Goal: Information Seeking & Learning: Learn about a topic

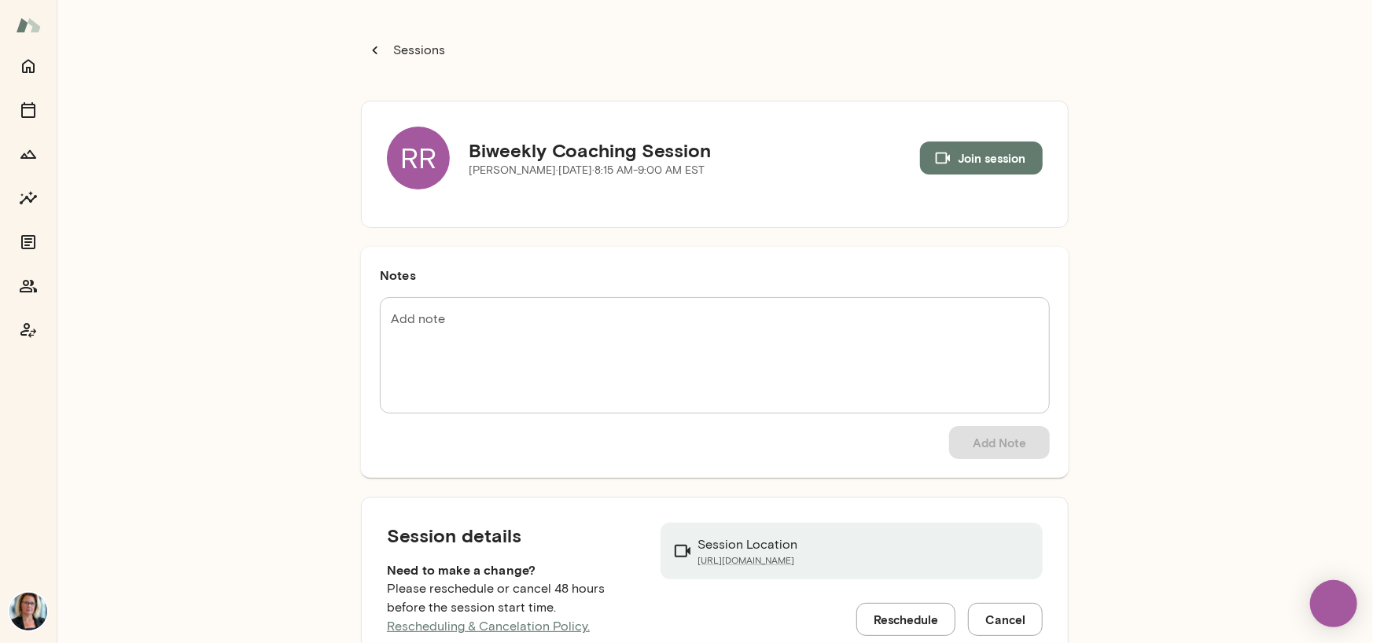
click at [425, 149] on div "RR" at bounding box center [418, 158] width 63 height 63
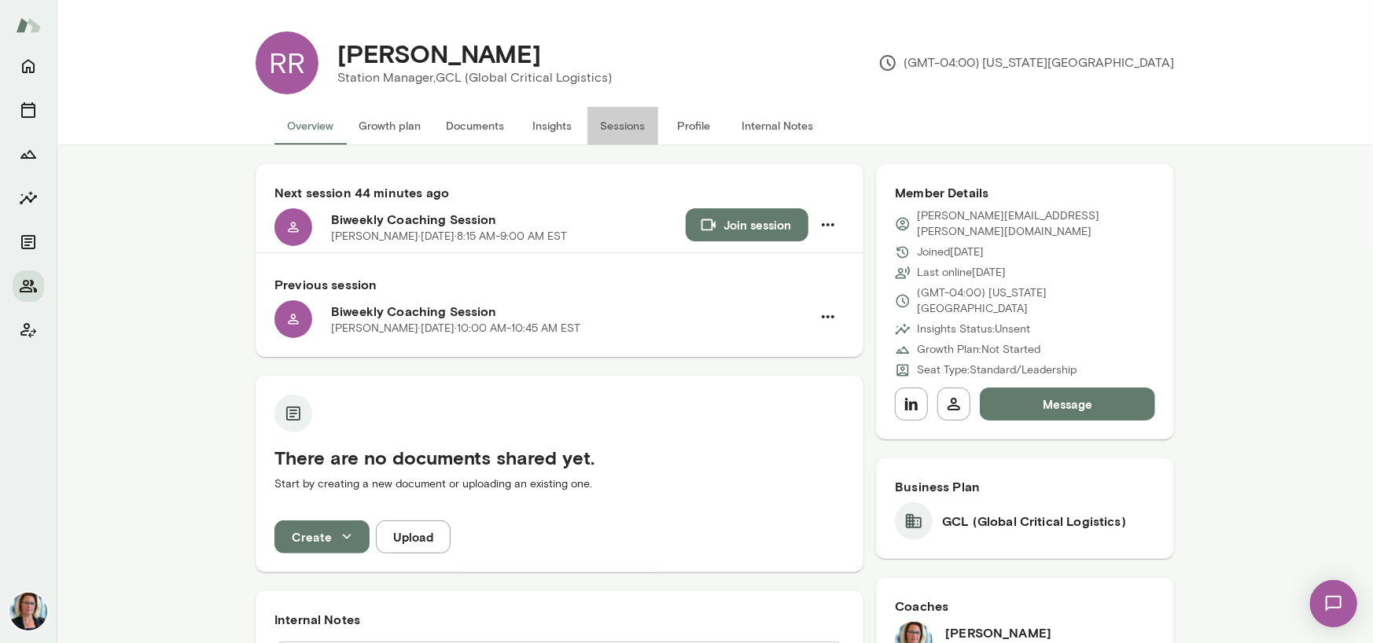
click at [612, 128] on button "Sessions" at bounding box center [622, 126] width 71 height 38
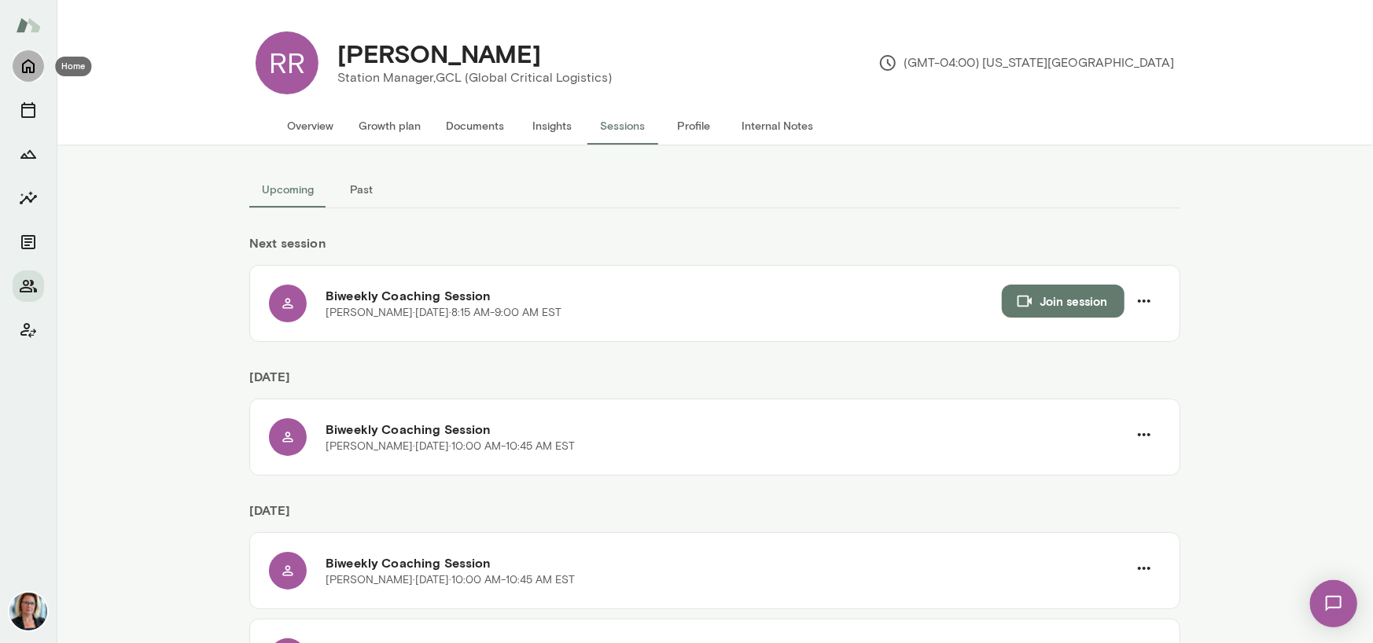
click at [23, 66] on icon "Home" at bounding box center [28, 66] width 19 height 19
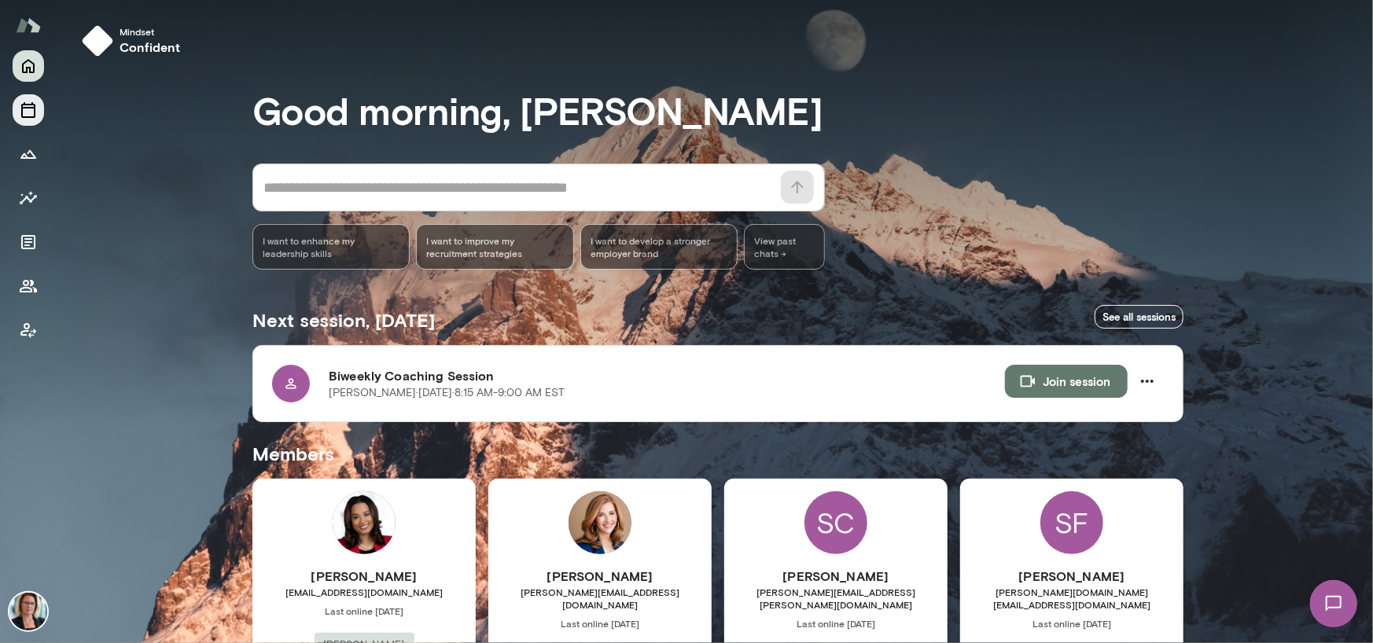
click at [38, 112] on button "Sessions" at bounding box center [28, 109] width 31 height 31
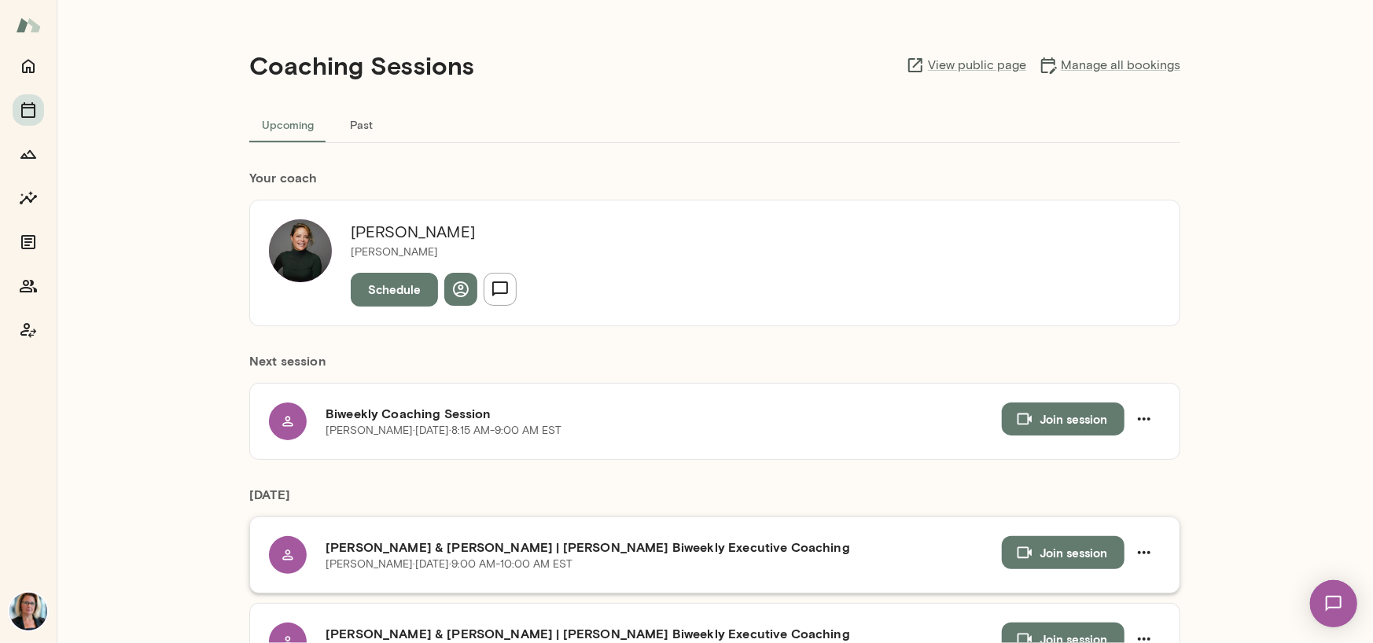
click at [1047, 546] on button "Join session" at bounding box center [1063, 552] width 123 height 33
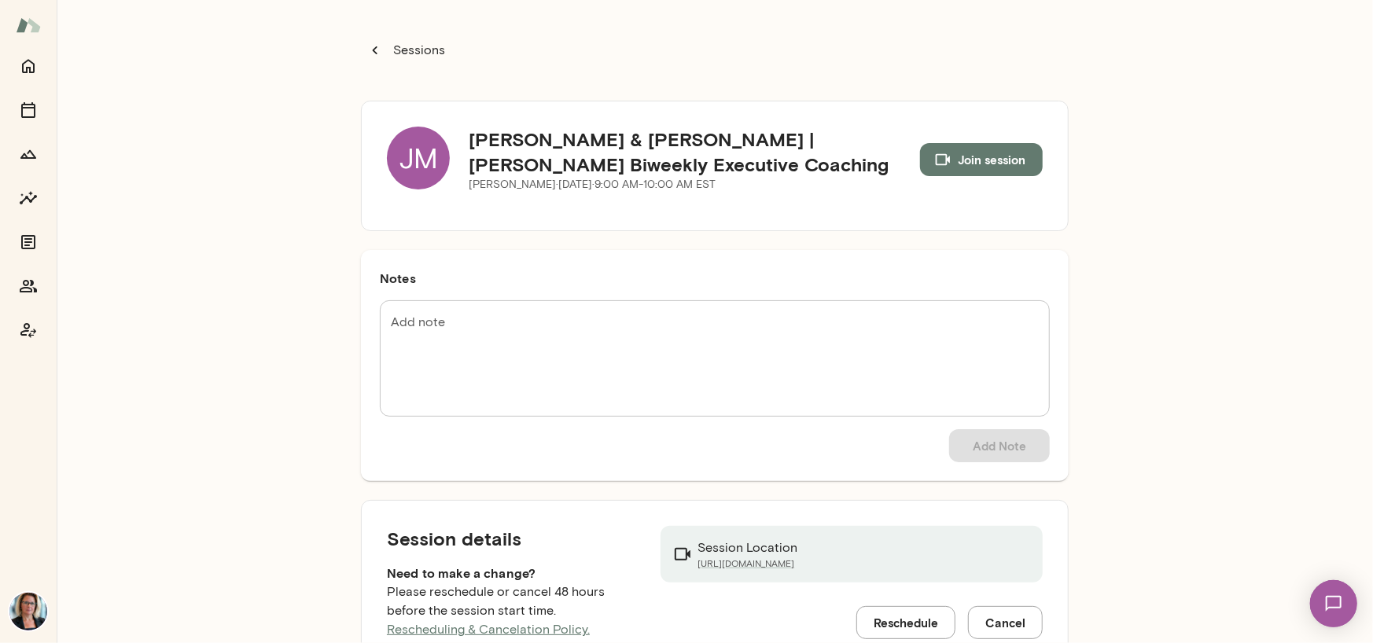
click at [413, 148] on div "JM" at bounding box center [418, 158] width 63 height 63
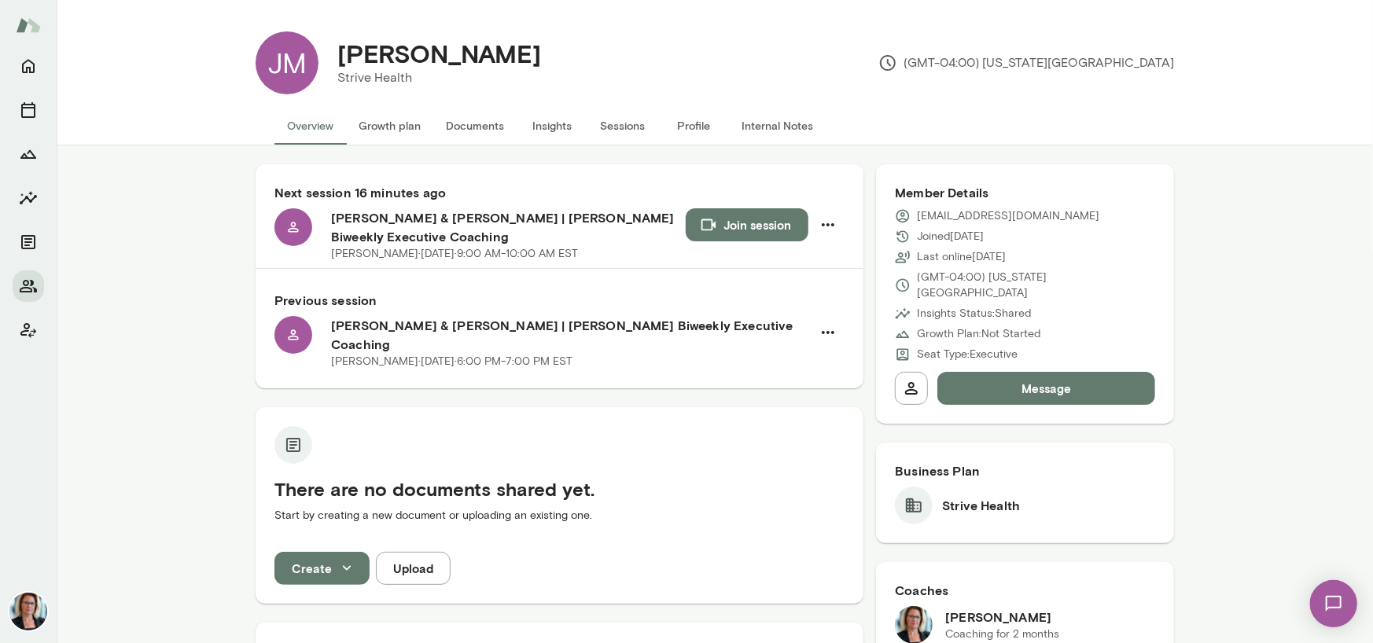
click at [547, 124] on button "Insights" at bounding box center [552, 126] width 71 height 38
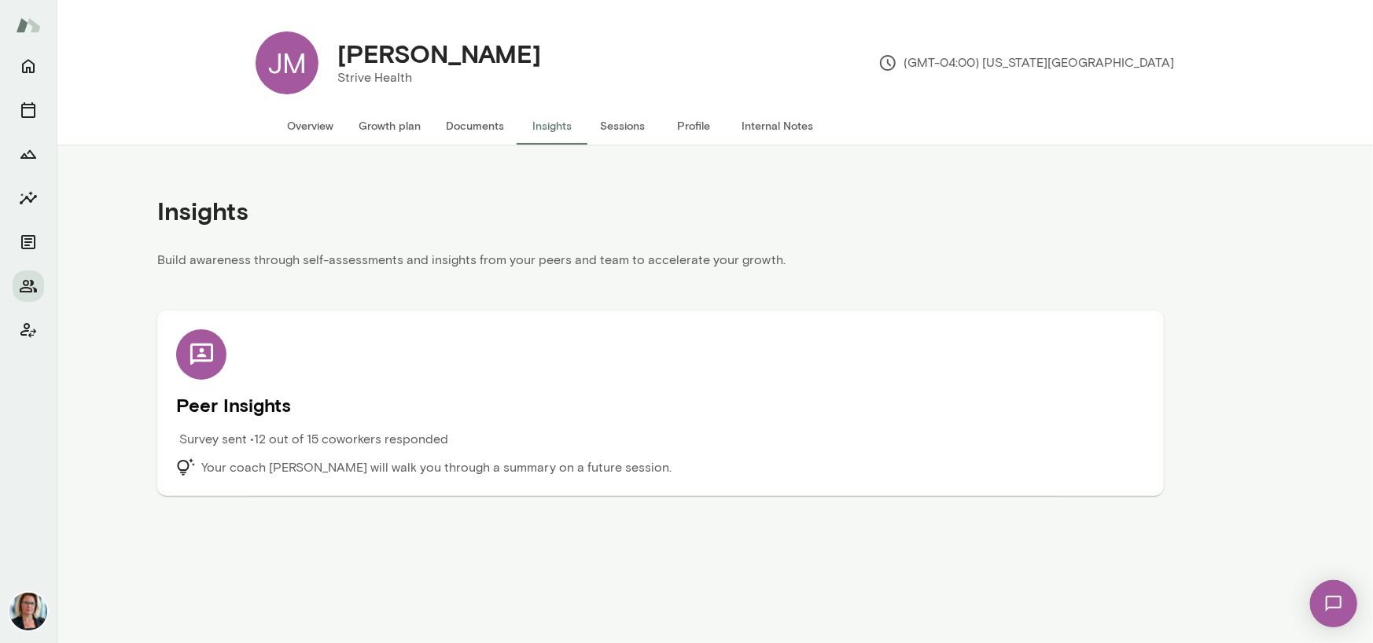
click at [204, 348] on icon at bounding box center [202, 355] width 28 height 28
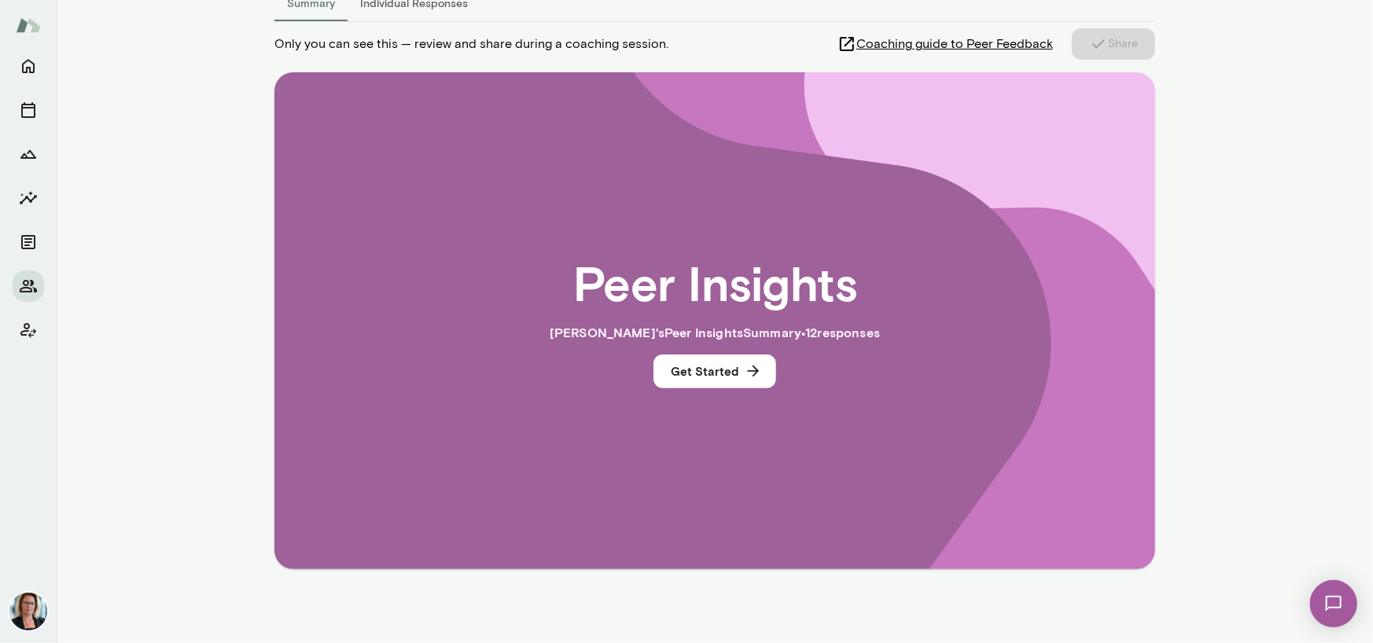
scroll to position [157, 0]
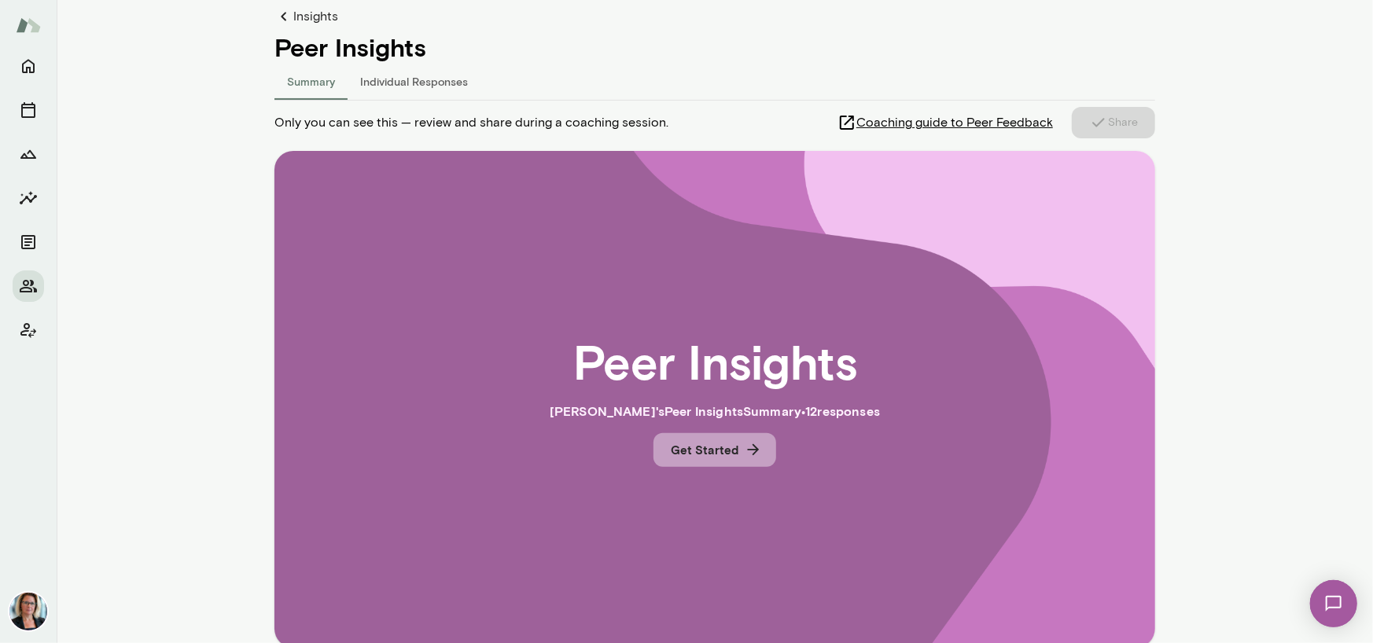
click at [698, 451] on button "Get Started" at bounding box center [714, 449] width 123 height 33
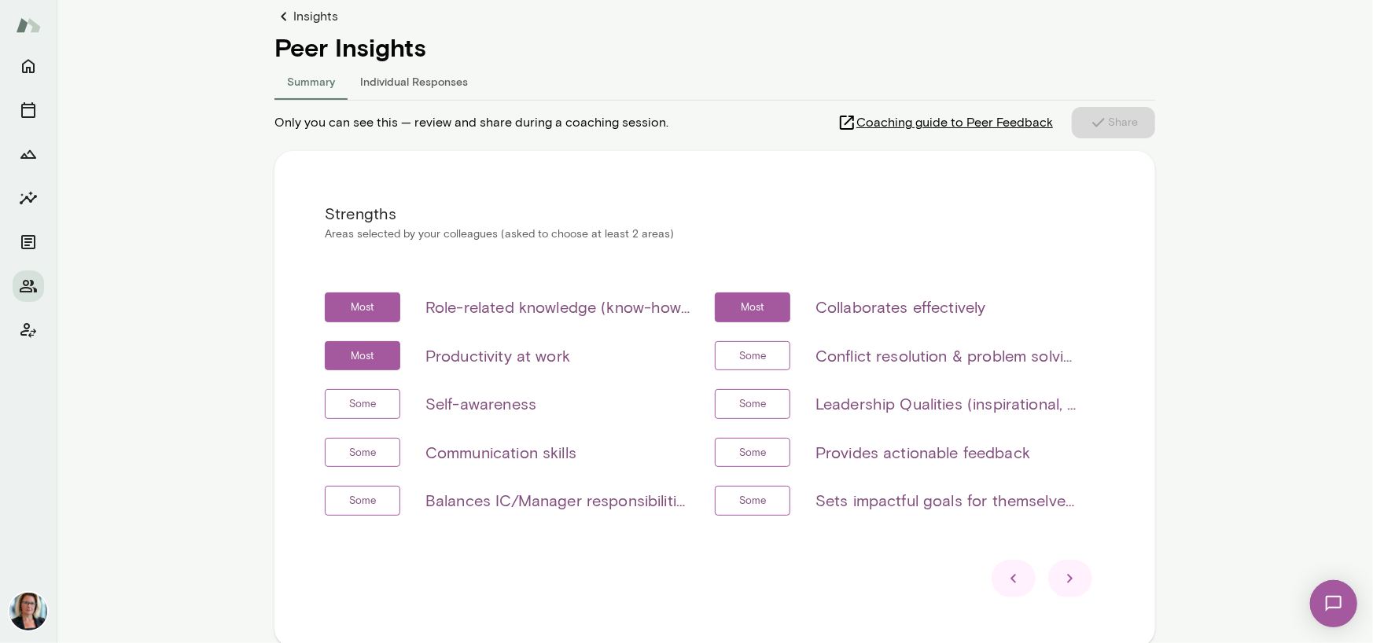
click at [1061, 582] on icon at bounding box center [1070, 578] width 19 height 19
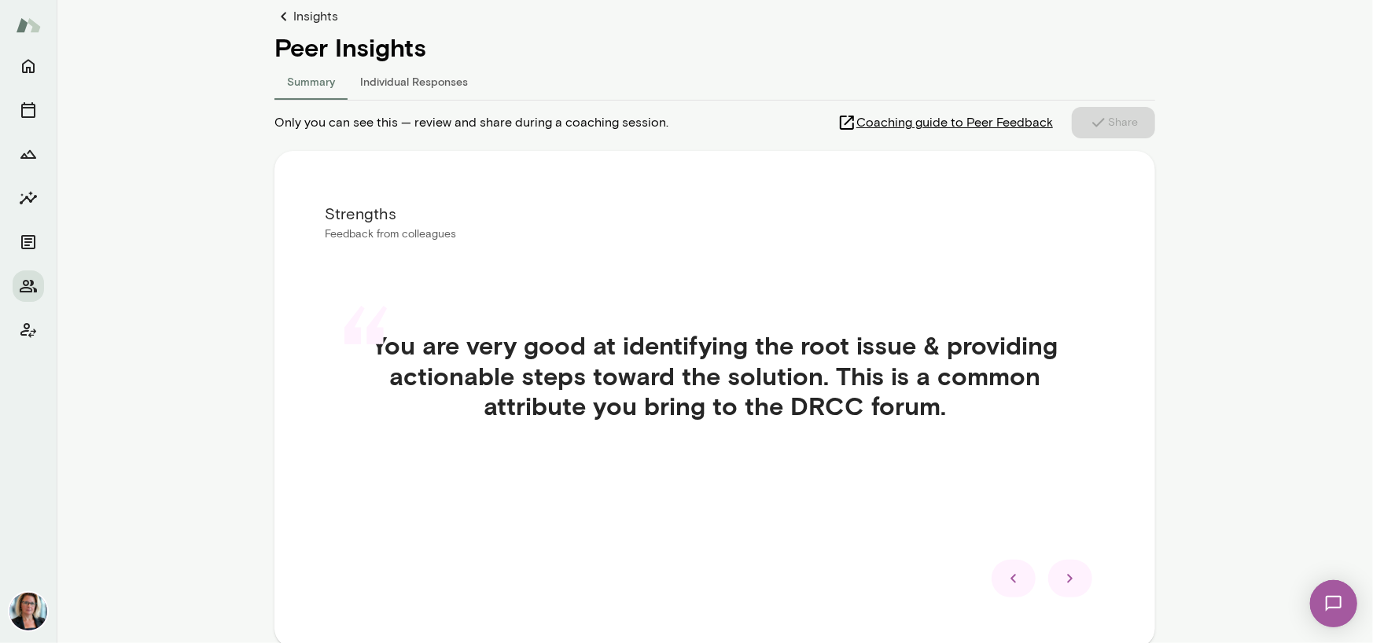
click at [1061, 582] on icon at bounding box center [1070, 578] width 19 height 19
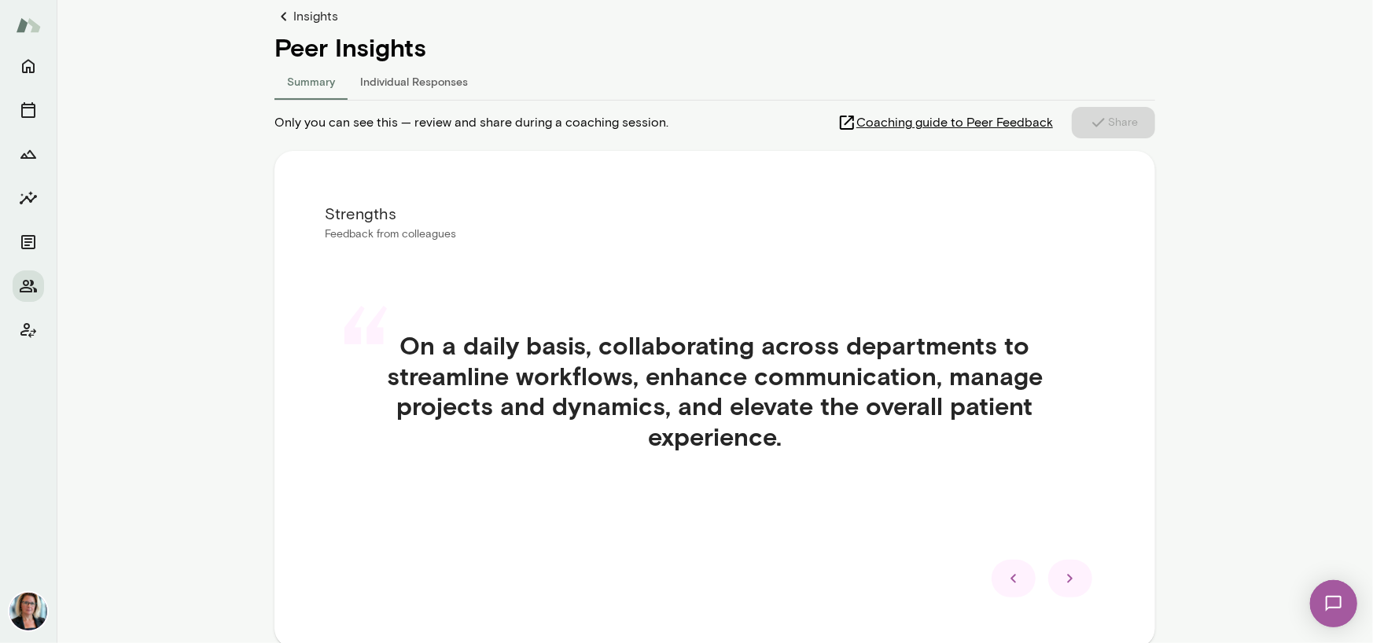
click at [1061, 577] on icon at bounding box center [1070, 578] width 19 height 19
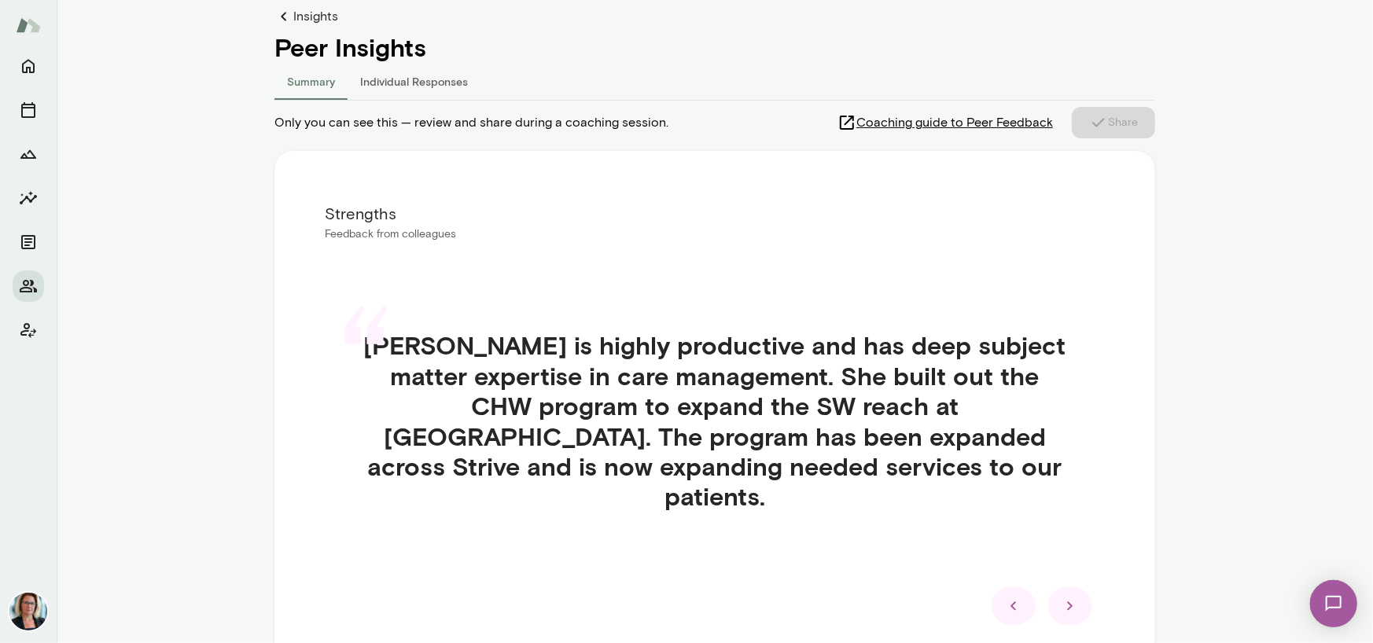
click at [1061, 597] on icon at bounding box center [1070, 606] width 19 height 19
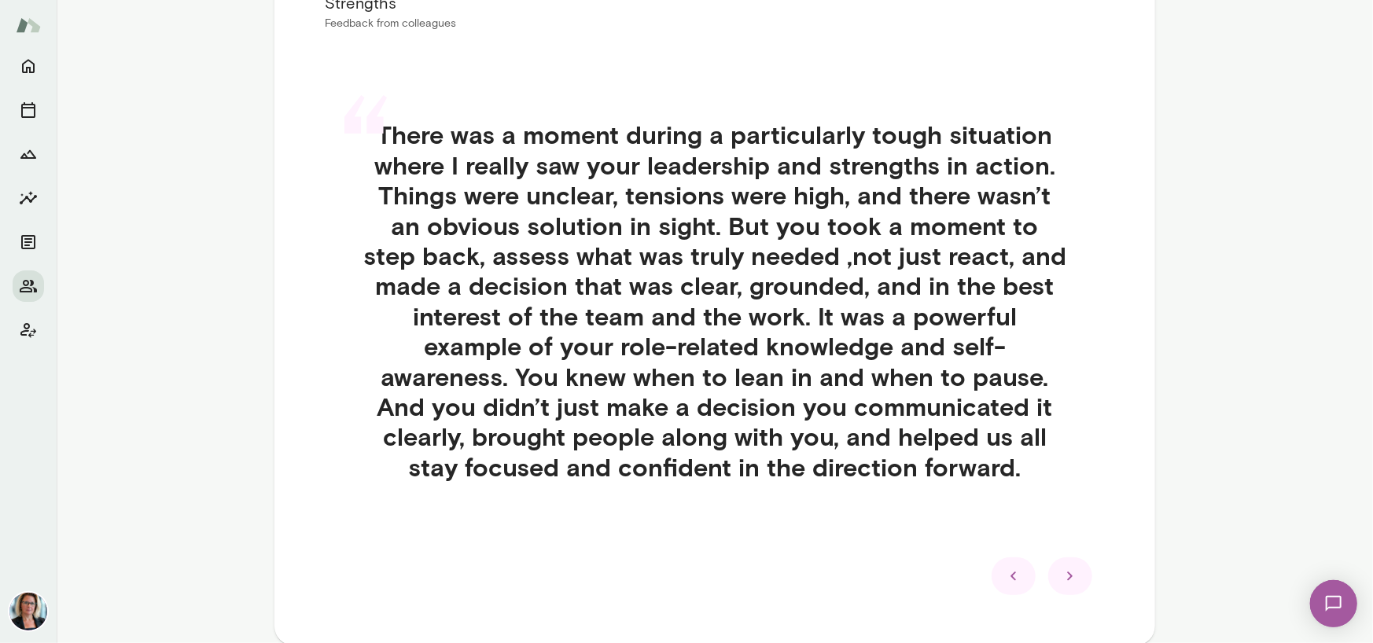
scroll to position [393, 0]
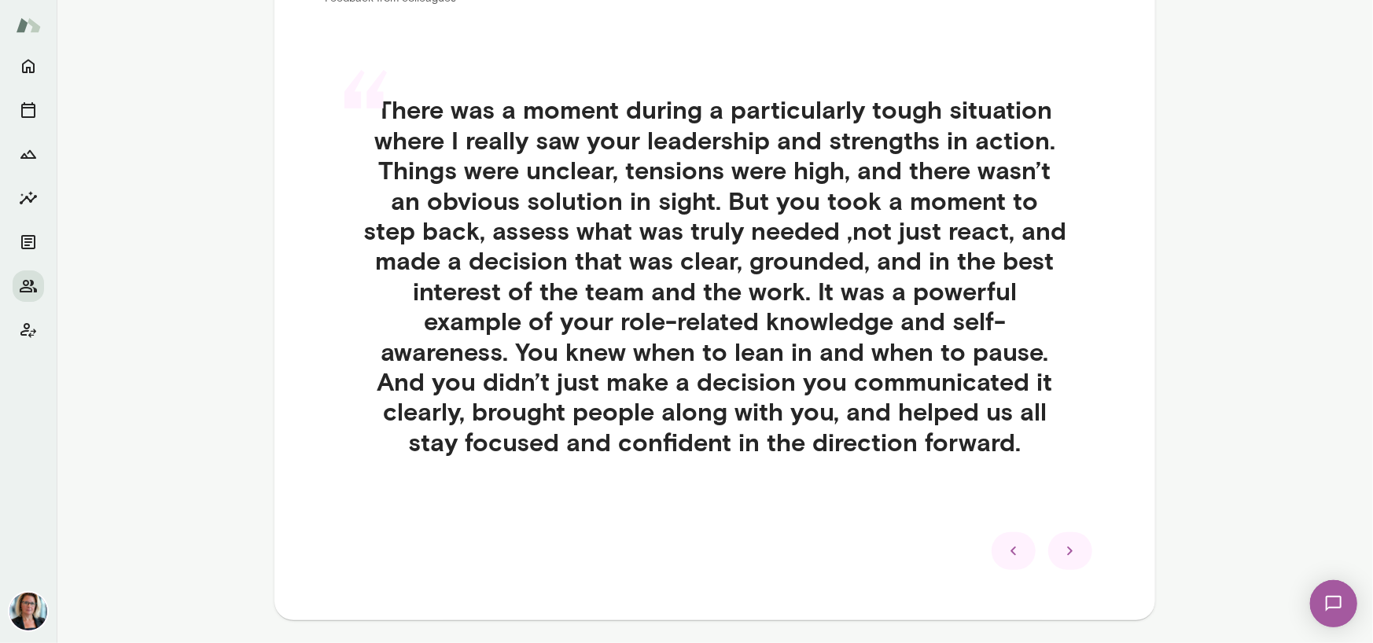
click at [1061, 552] on icon at bounding box center [1070, 551] width 19 height 19
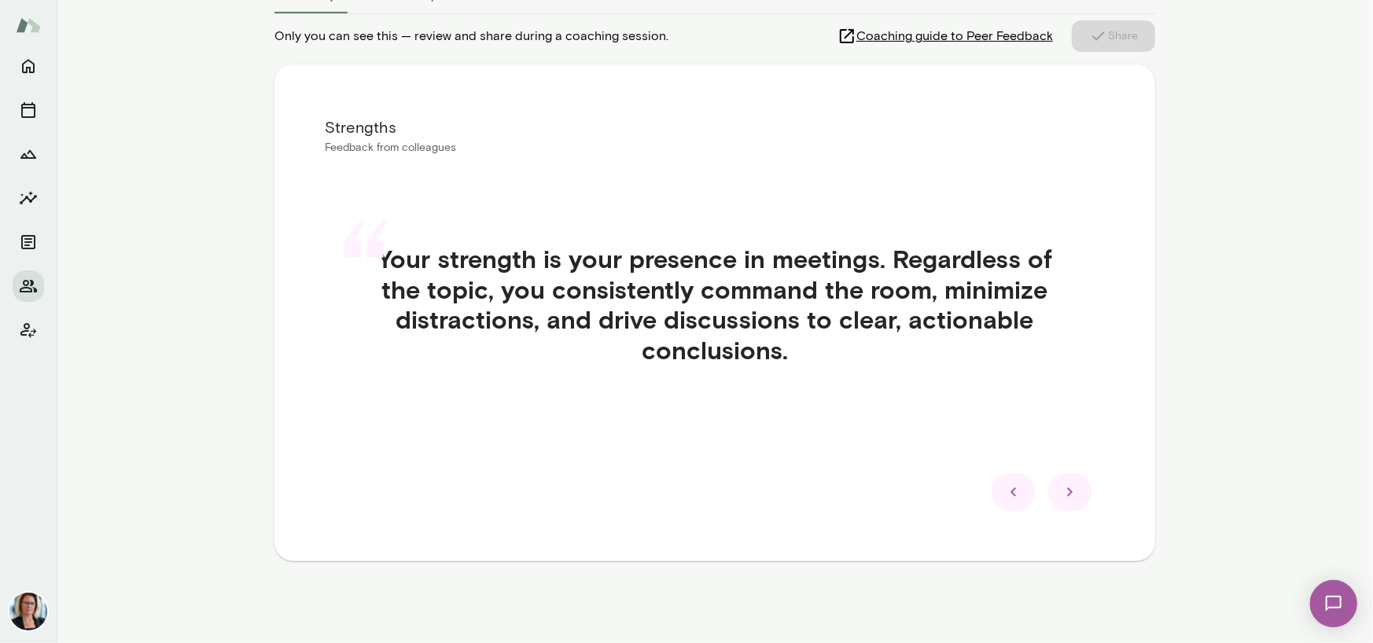
click at [1067, 494] on icon at bounding box center [1070, 492] width 6 height 9
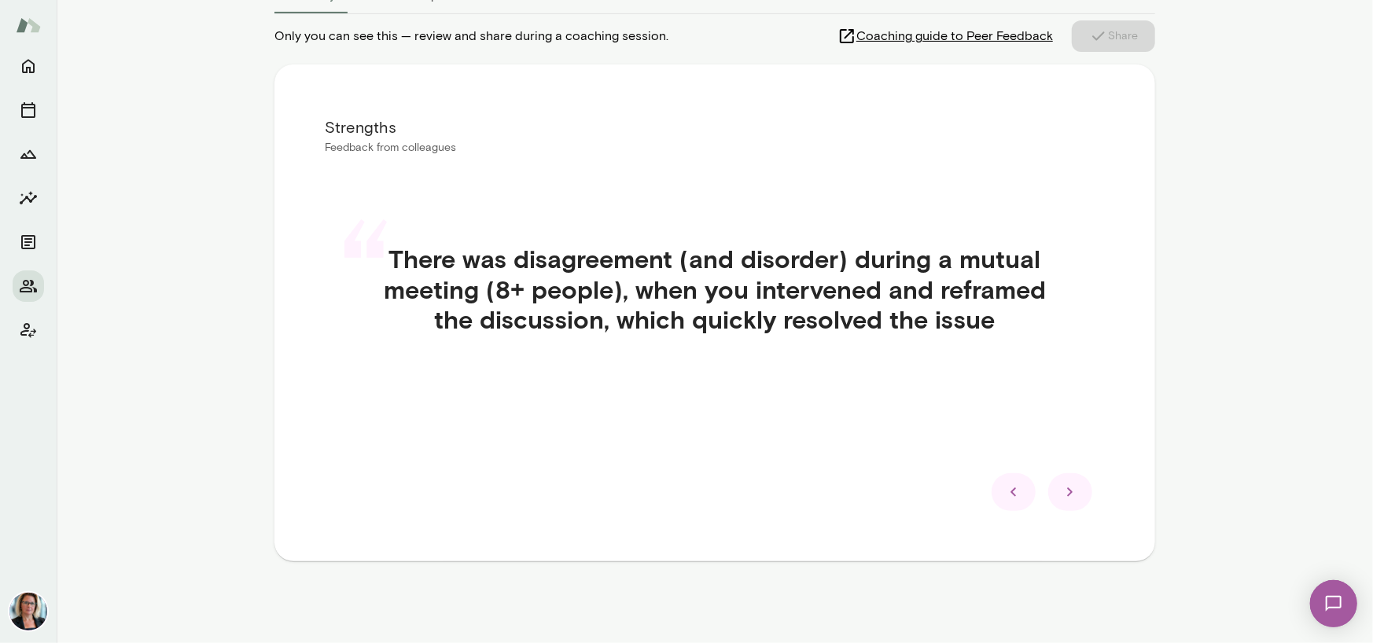
click at [1067, 494] on icon at bounding box center [1070, 492] width 6 height 9
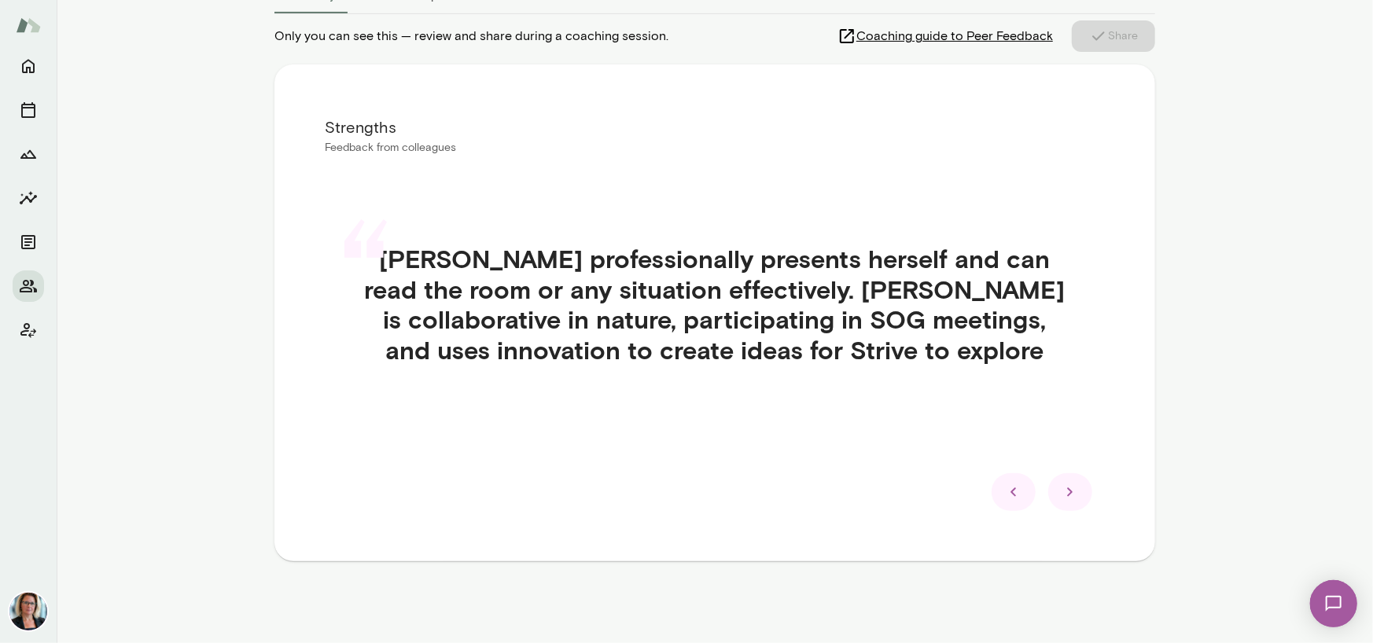
click at [1067, 494] on icon at bounding box center [1070, 492] width 6 height 9
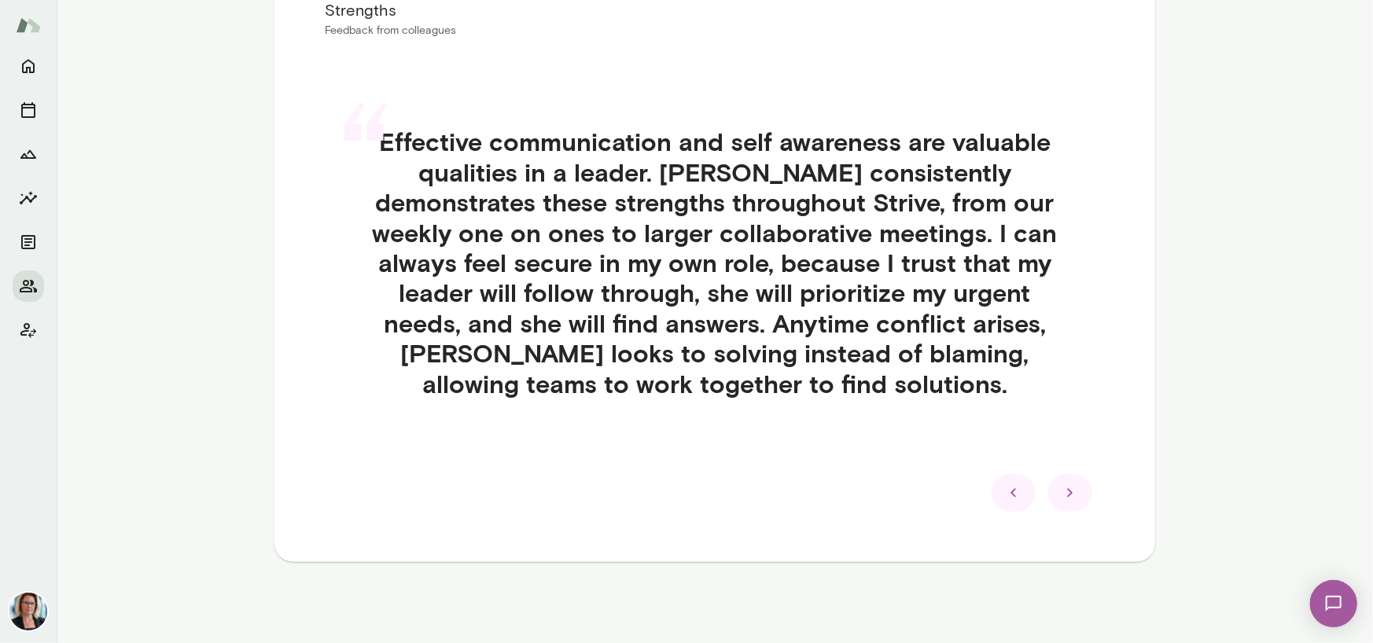
click at [1067, 494] on icon at bounding box center [1070, 492] width 6 height 9
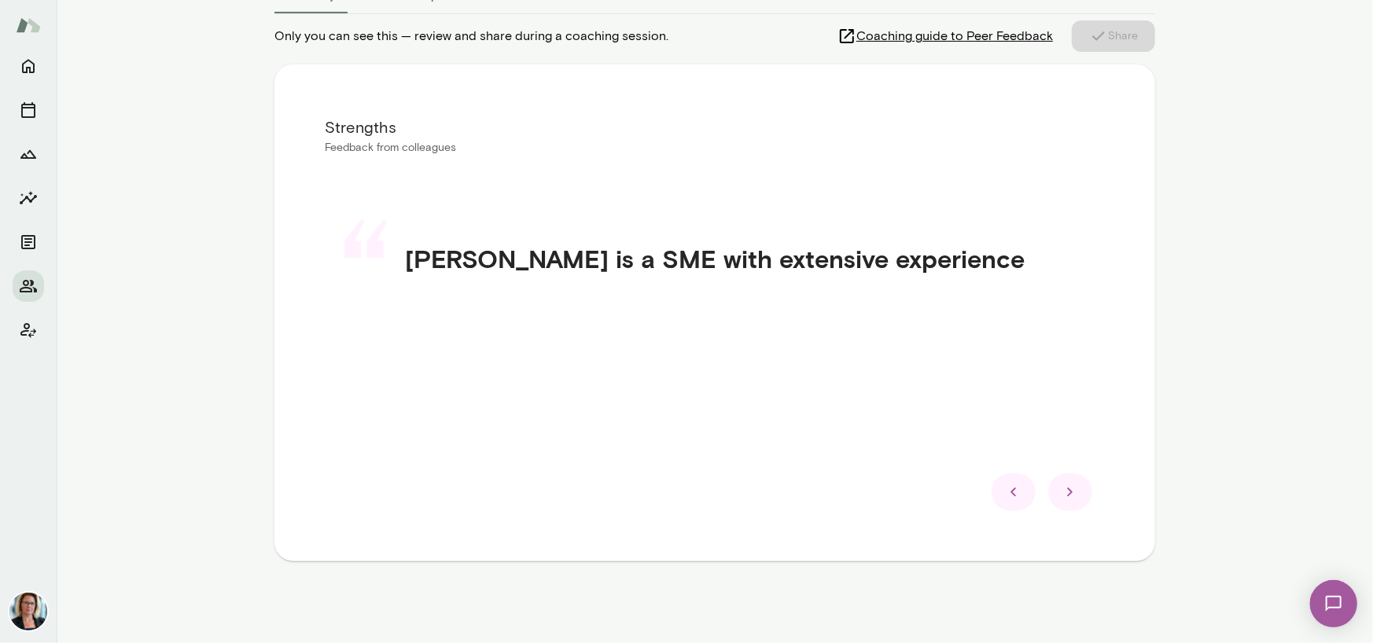
click at [1067, 494] on icon at bounding box center [1070, 492] width 6 height 9
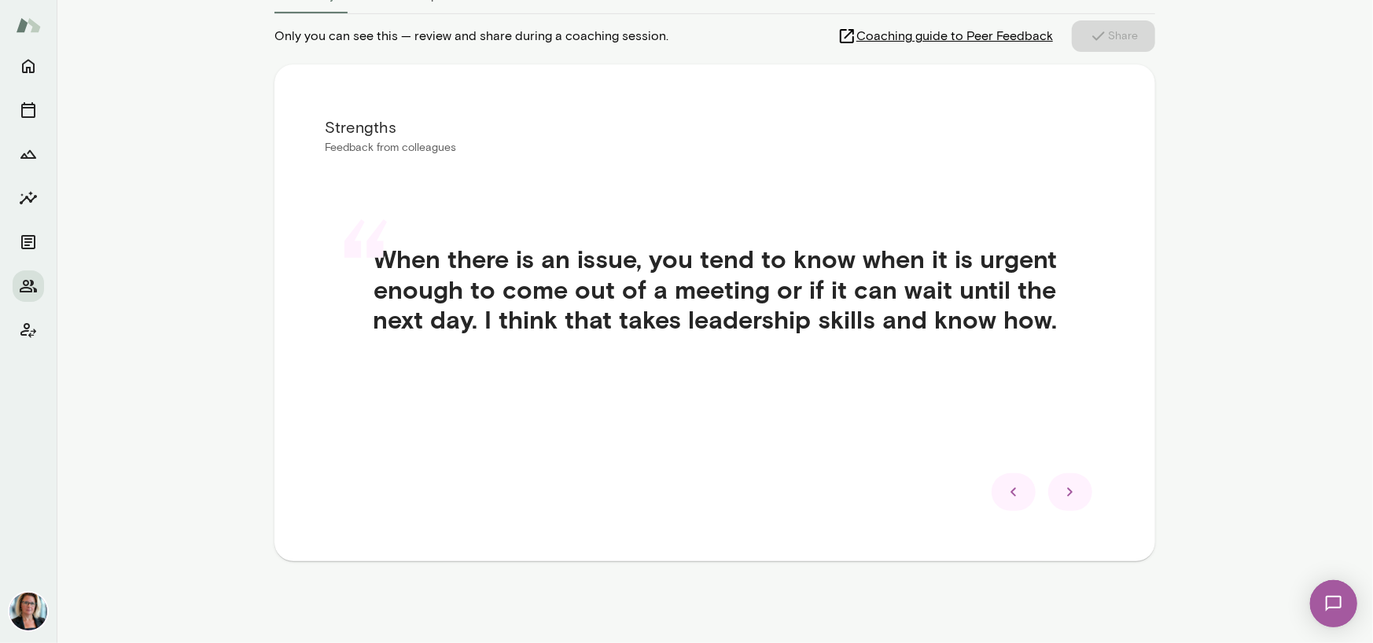
click at [1067, 494] on icon at bounding box center [1070, 492] width 6 height 9
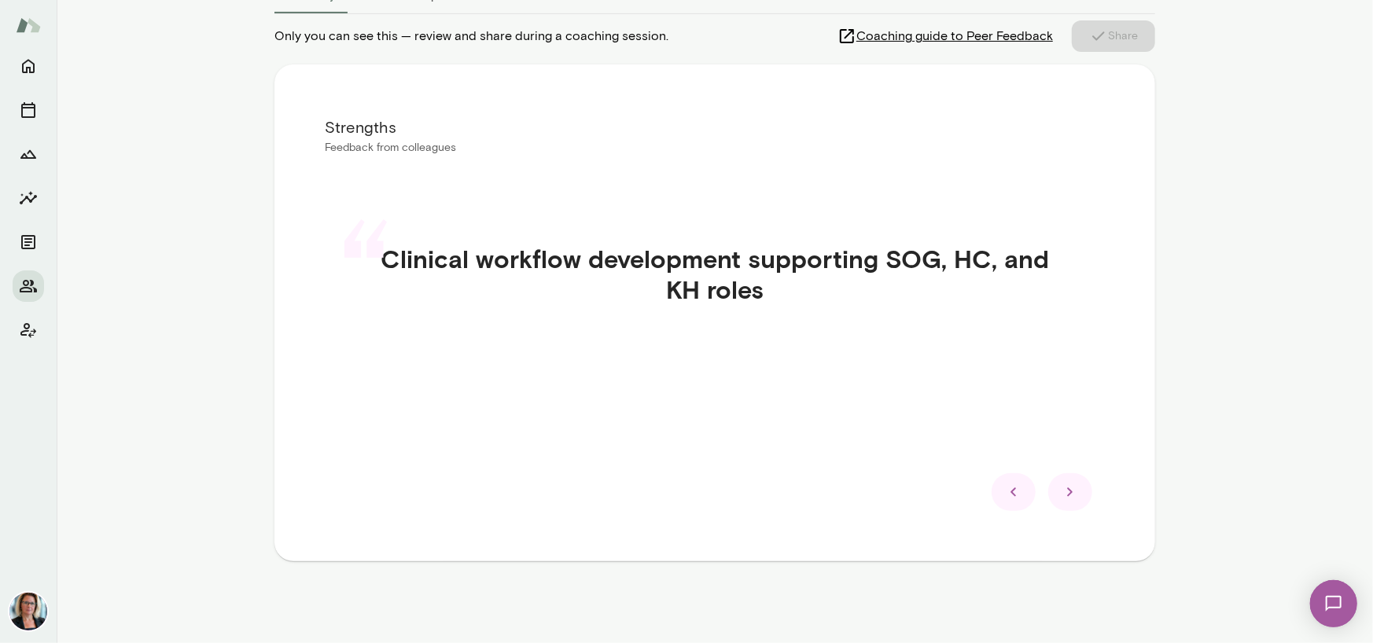
click at [1067, 494] on icon at bounding box center [1070, 492] width 6 height 9
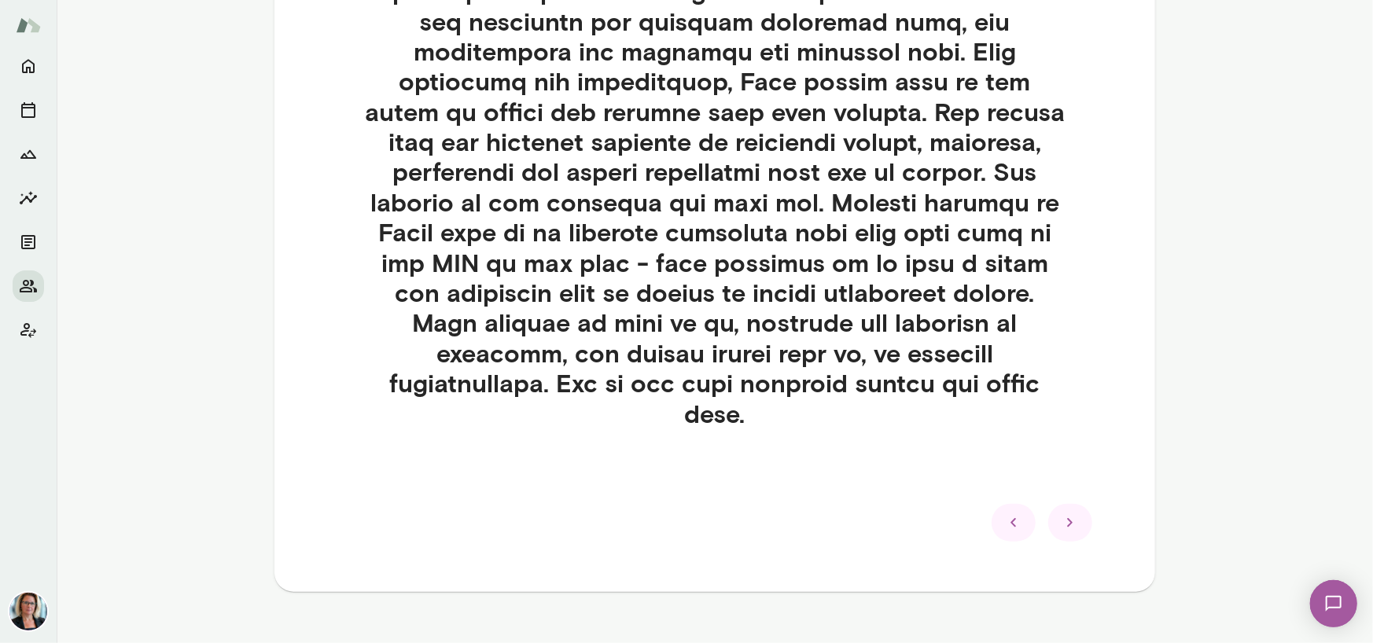
click at [1067, 518] on icon at bounding box center [1070, 522] width 6 height 9
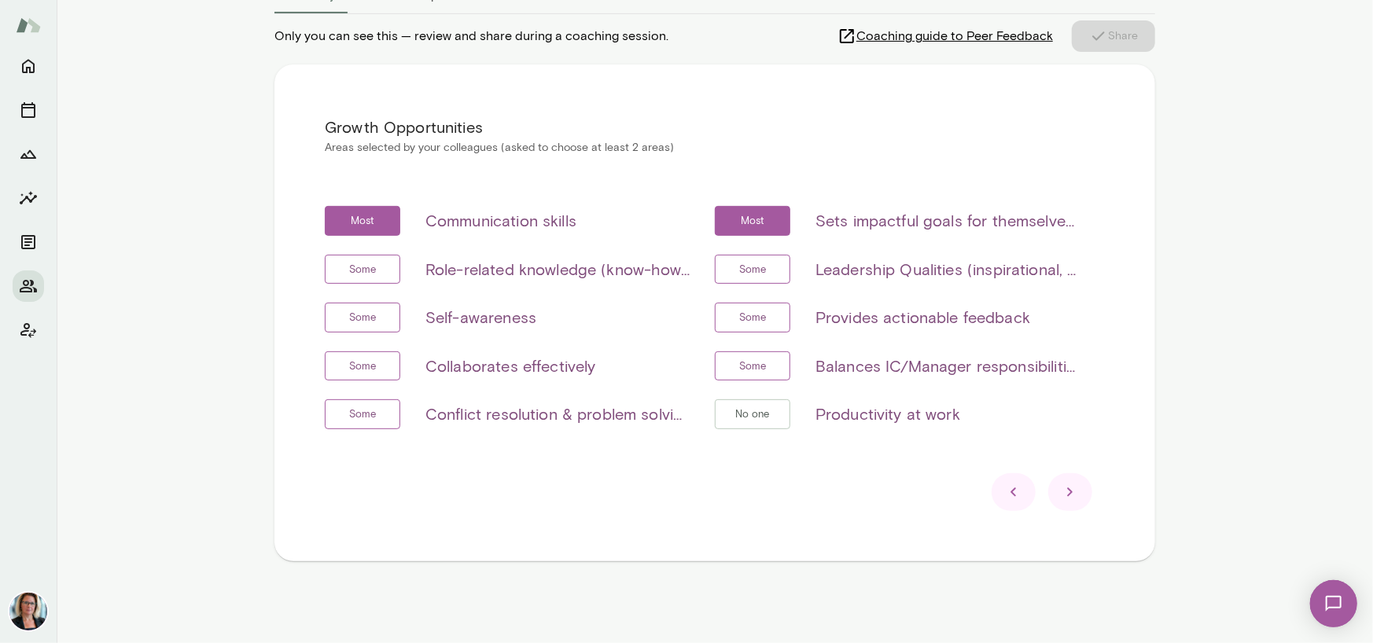
scroll to position [243, 0]
click at [1070, 493] on icon at bounding box center [1070, 493] width 19 height 19
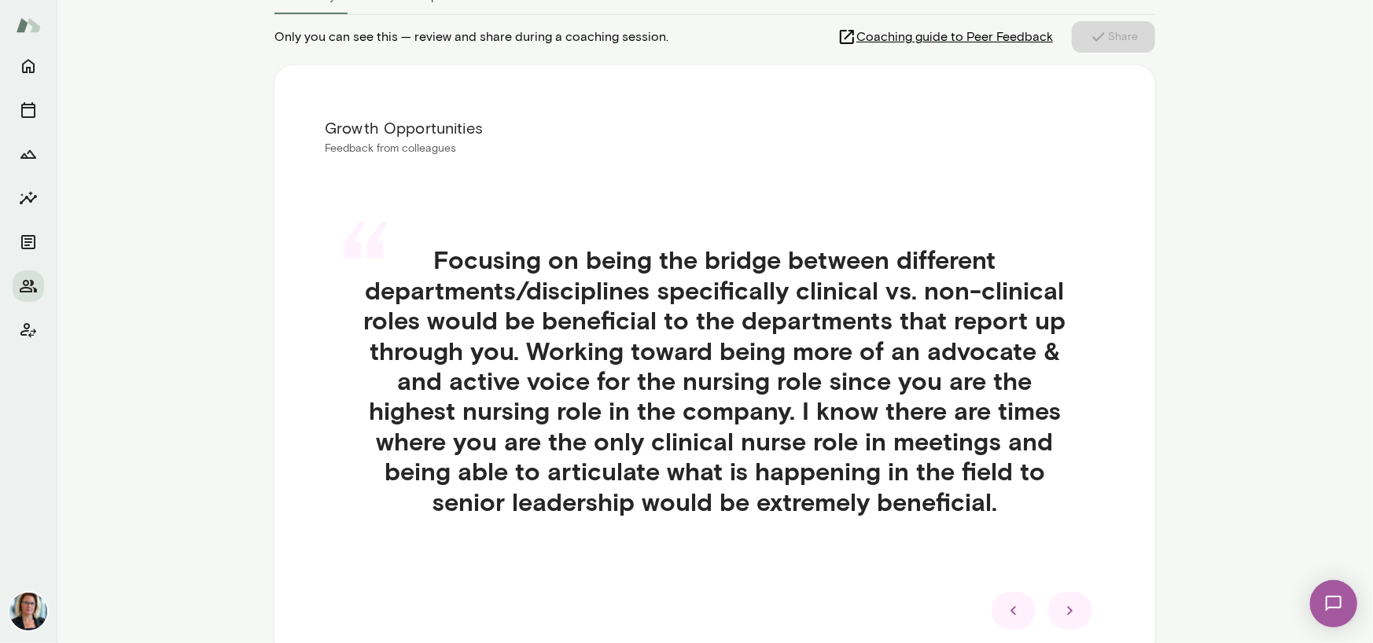
scroll to position [361, 0]
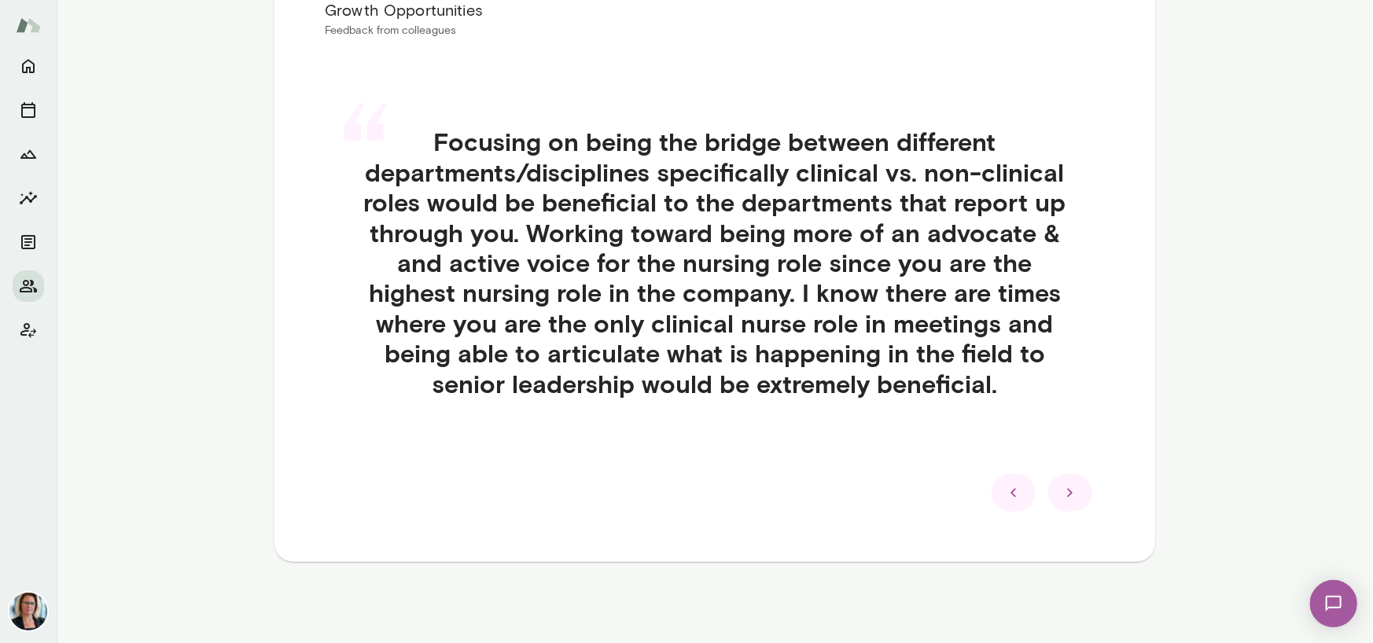
click at [1067, 492] on icon at bounding box center [1070, 492] width 6 height 9
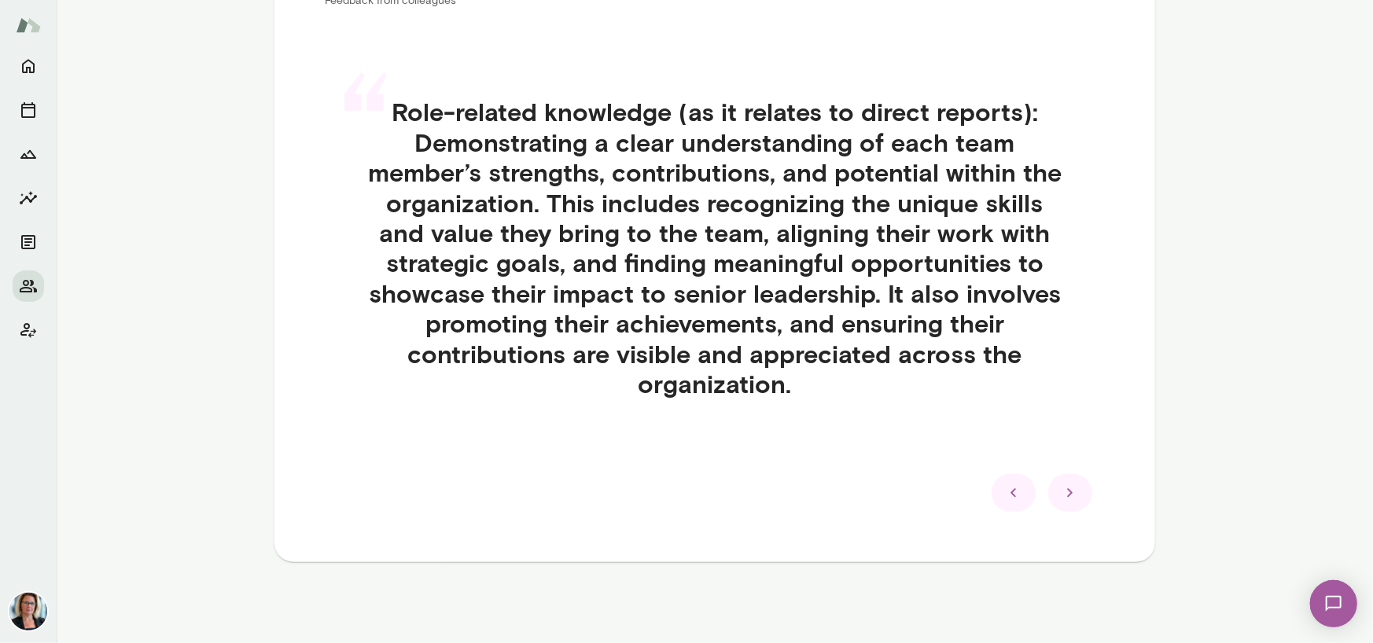
click at [1067, 492] on icon at bounding box center [1070, 493] width 6 height 9
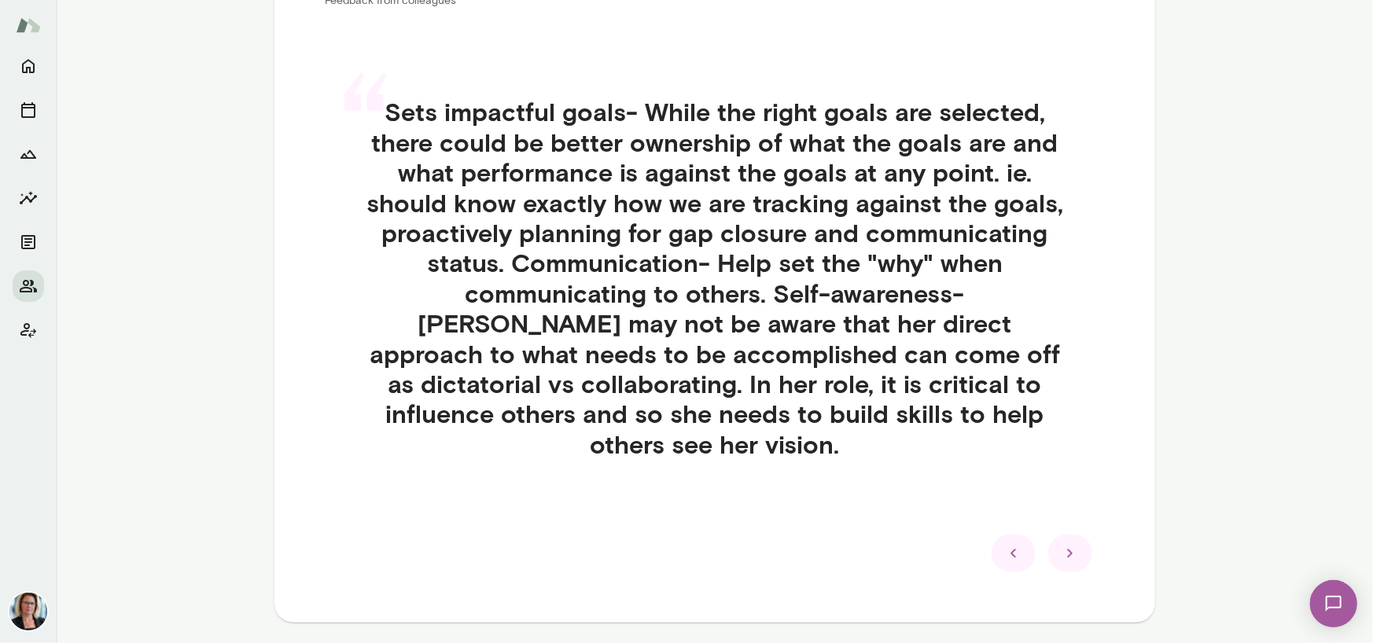
scroll to position [421, 0]
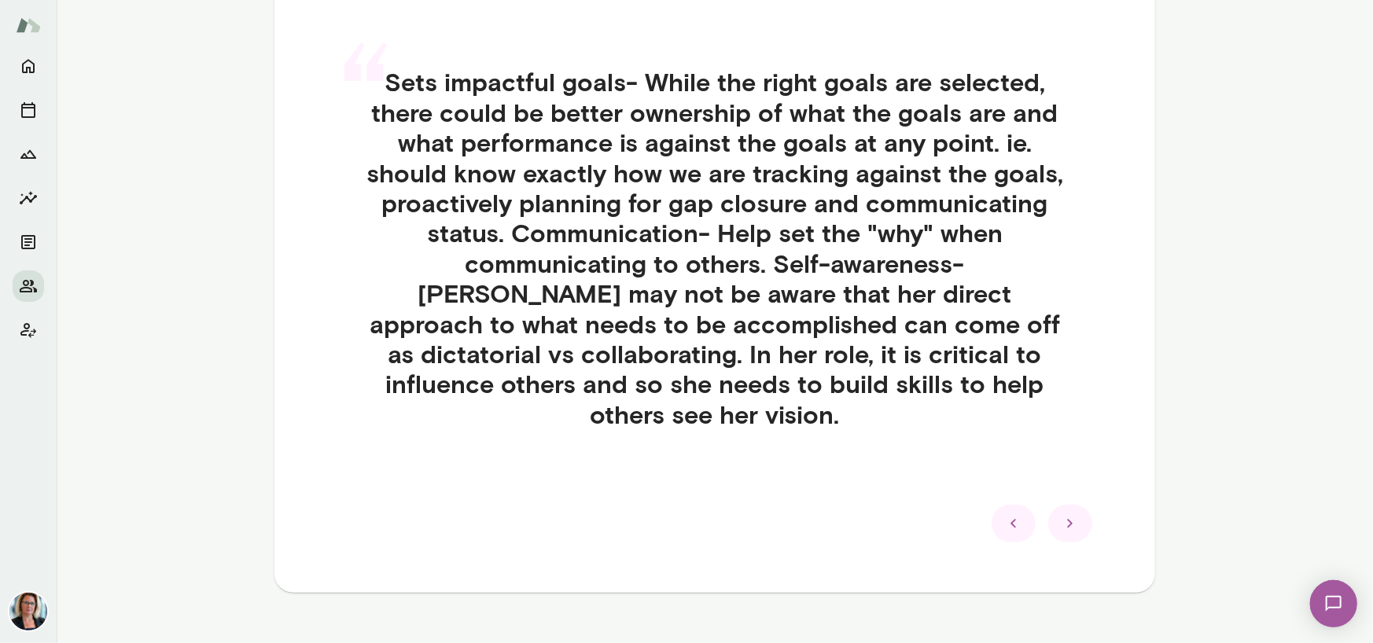
click at [1067, 520] on icon at bounding box center [1070, 524] width 6 height 9
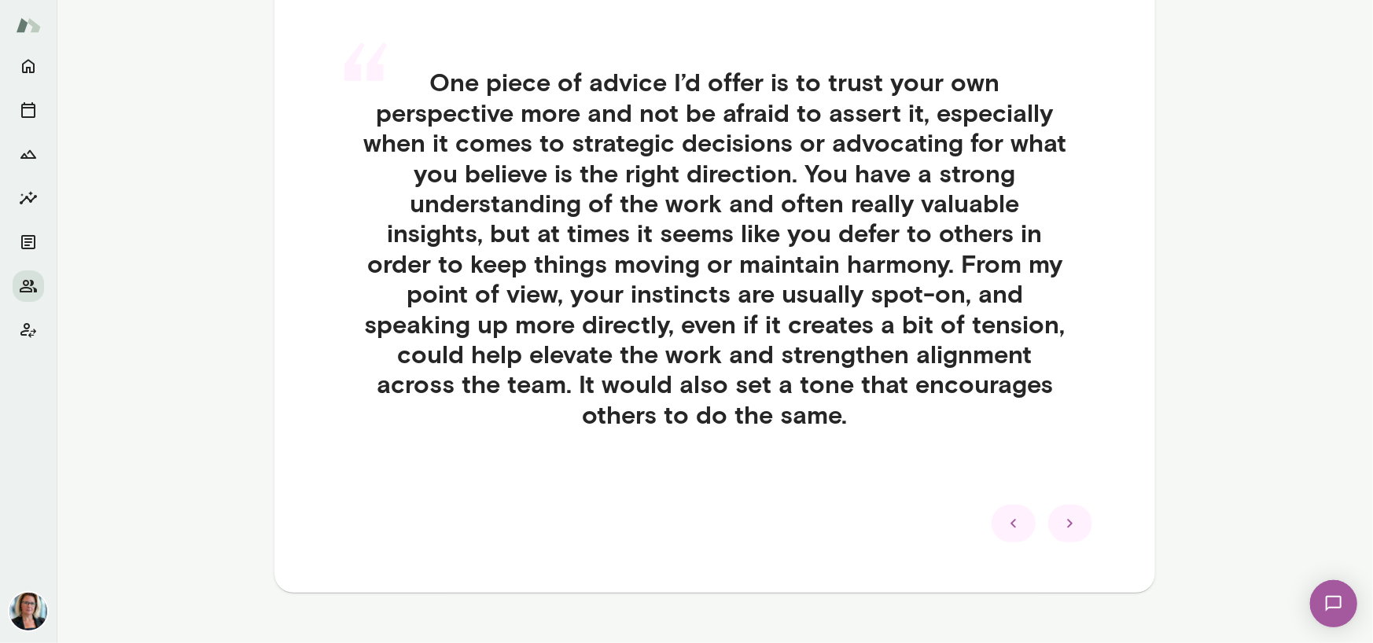
scroll to position [451, 0]
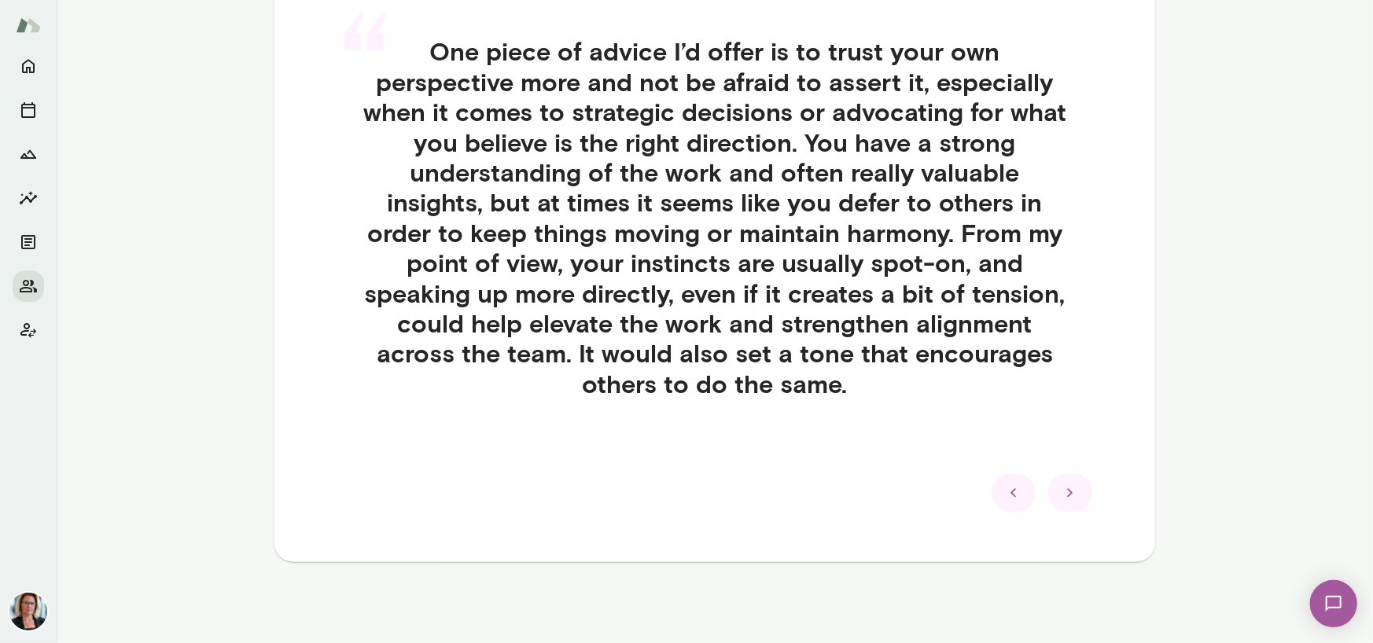
click at [1067, 492] on icon at bounding box center [1070, 493] width 6 height 9
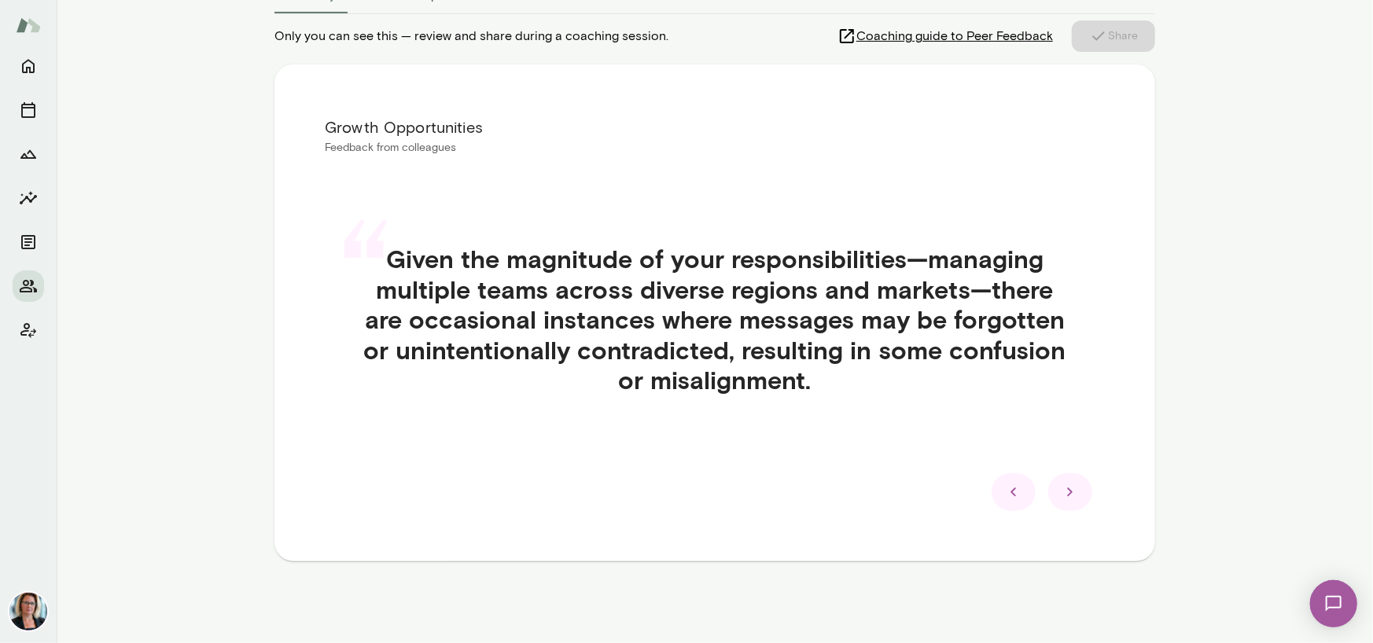
scroll to position [243, 0]
click at [1067, 492] on icon at bounding box center [1070, 493] width 6 height 9
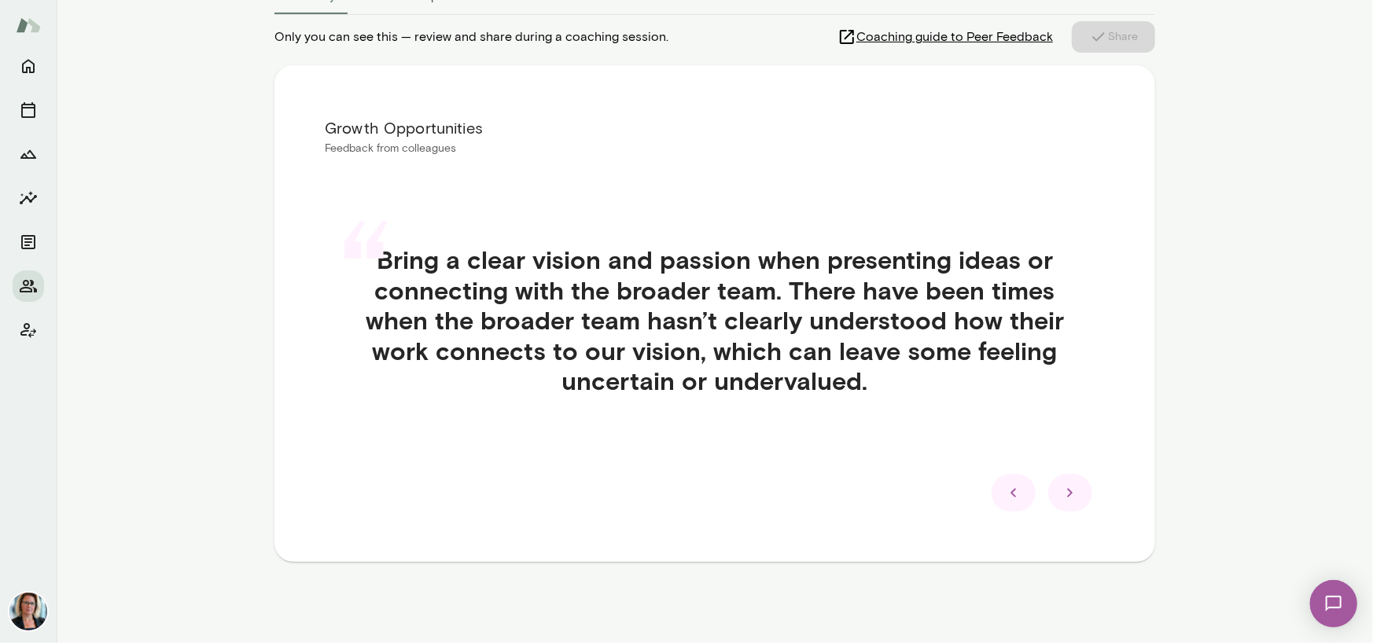
click at [1067, 492] on icon at bounding box center [1070, 493] width 6 height 9
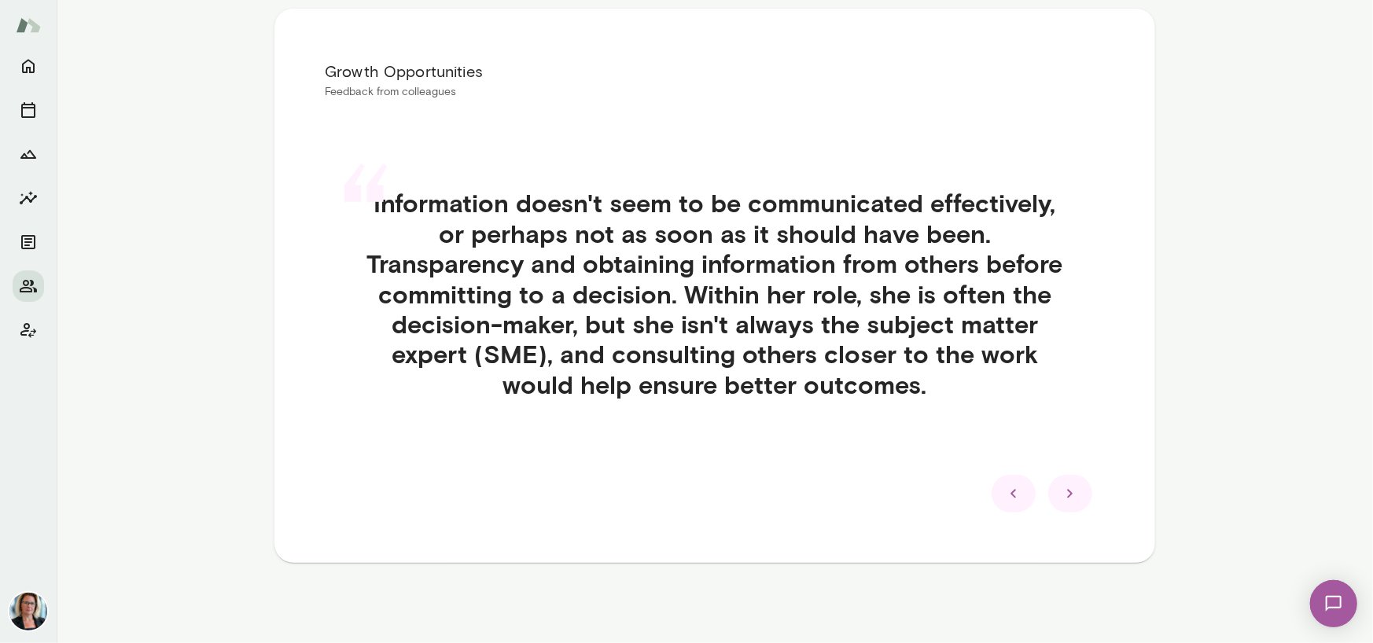
click at [1061, 491] on icon at bounding box center [1070, 493] width 19 height 19
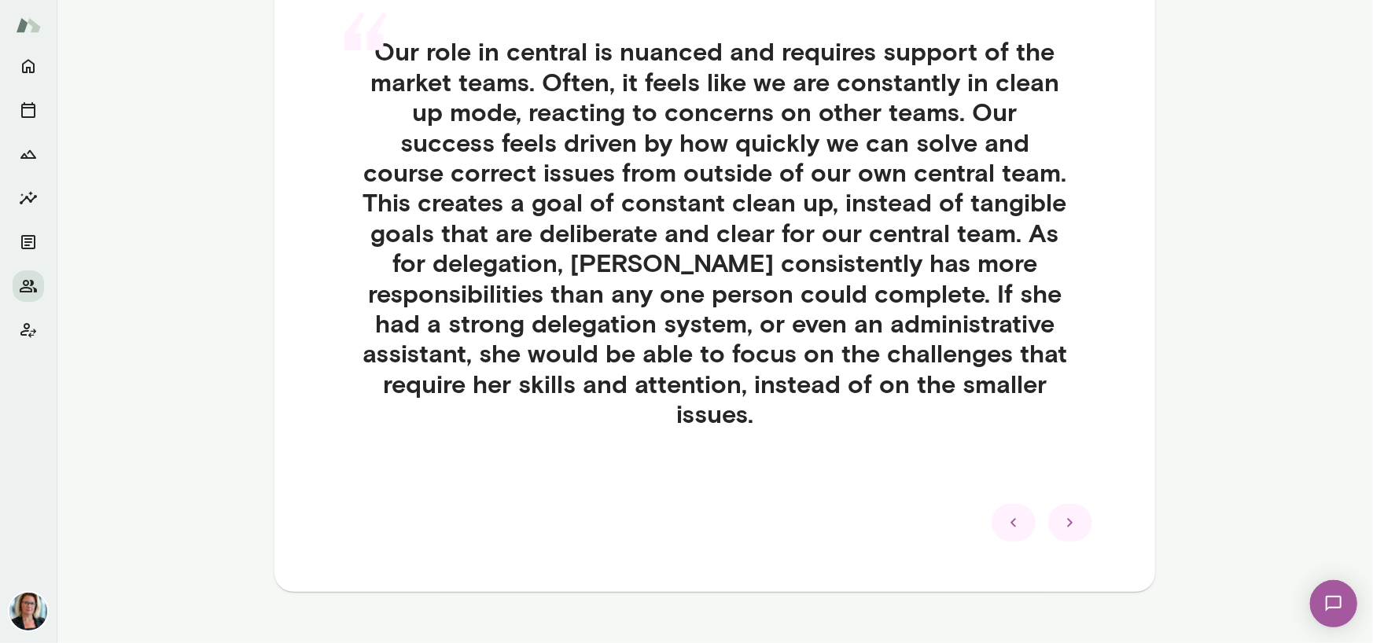
click at [1061, 513] on icon at bounding box center [1070, 522] width 19 height 19
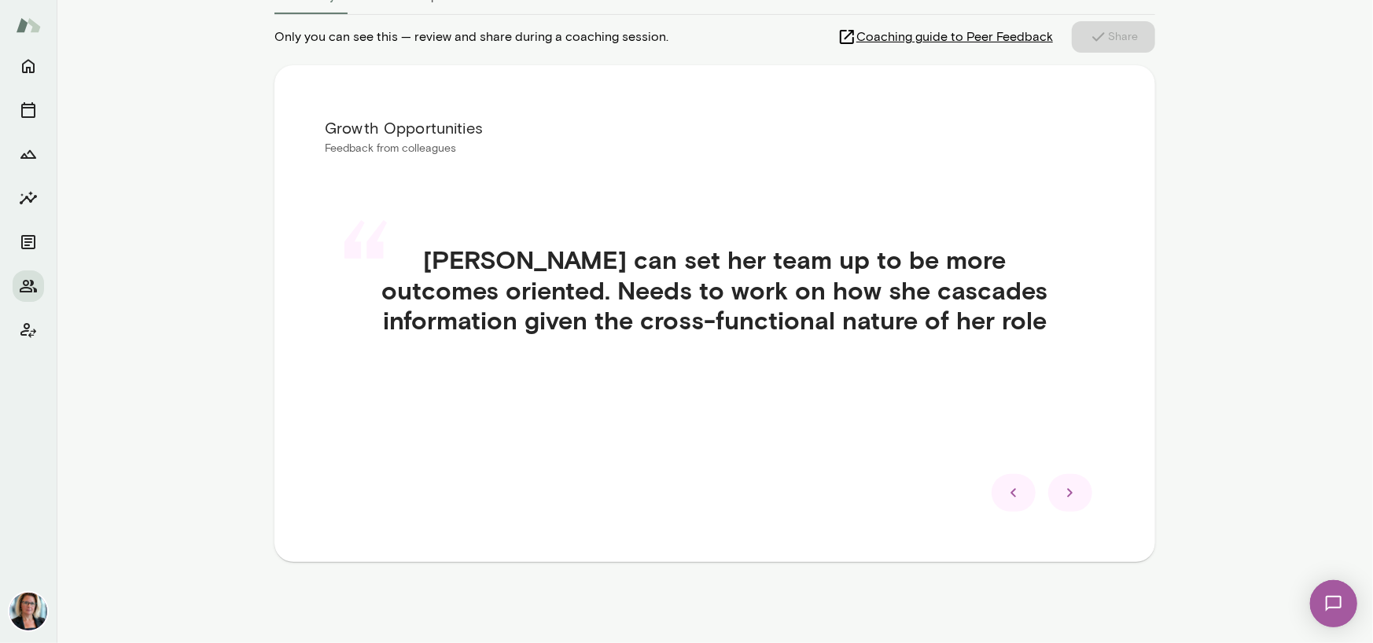
click at [1061, 490] on icon at bounding box center [1070, 493] width 19 height 19
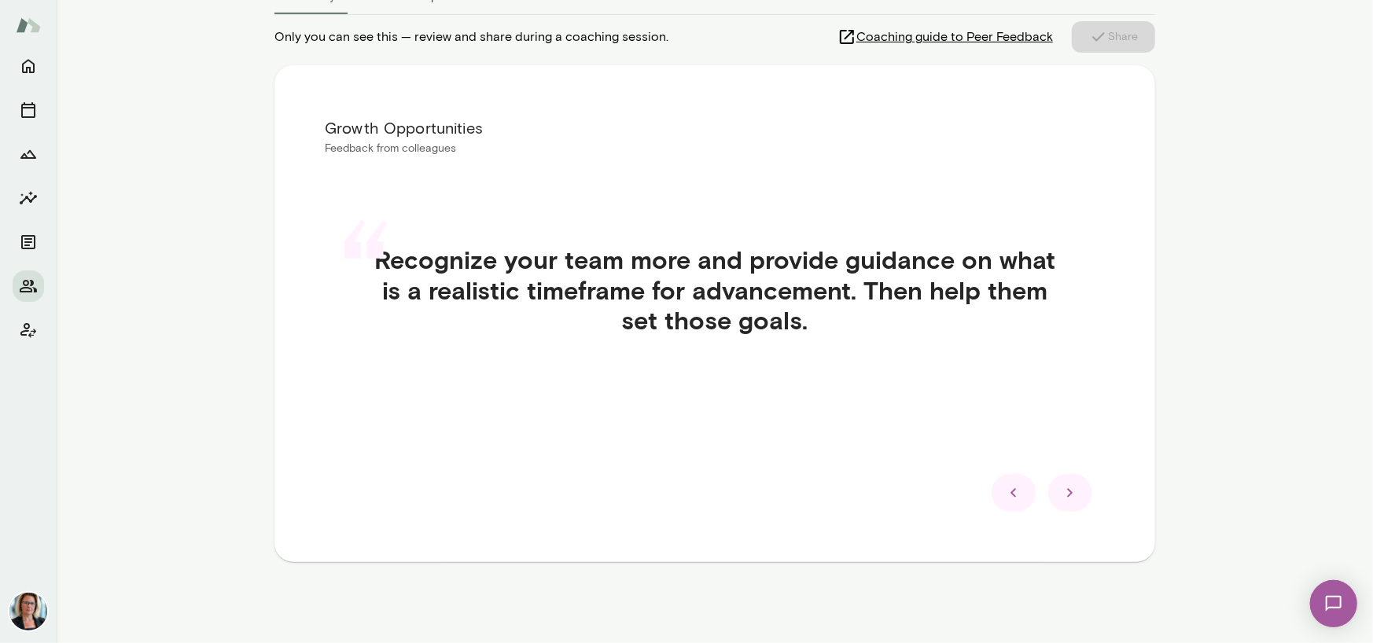
click at [1061, 490] on icon at bounding box center [1070, 493] width 19 height 19
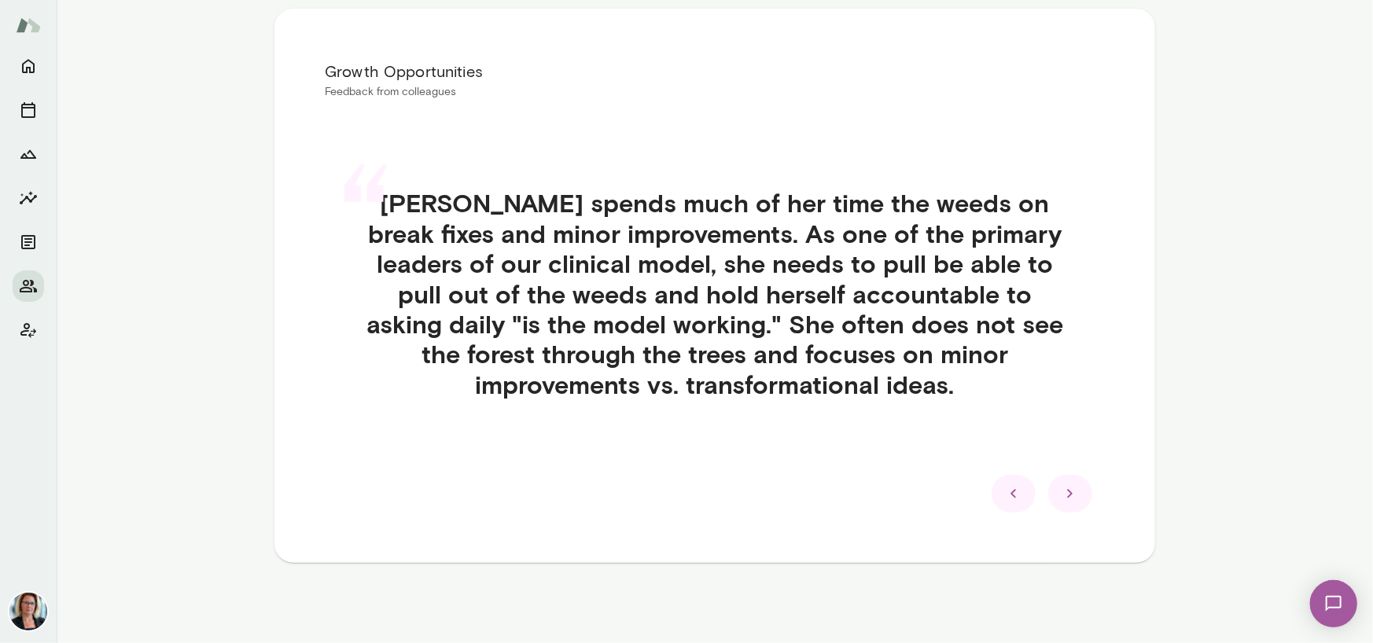
click at [1061, 490] on icon at bounding box center [1070, 493] width 19 height 19
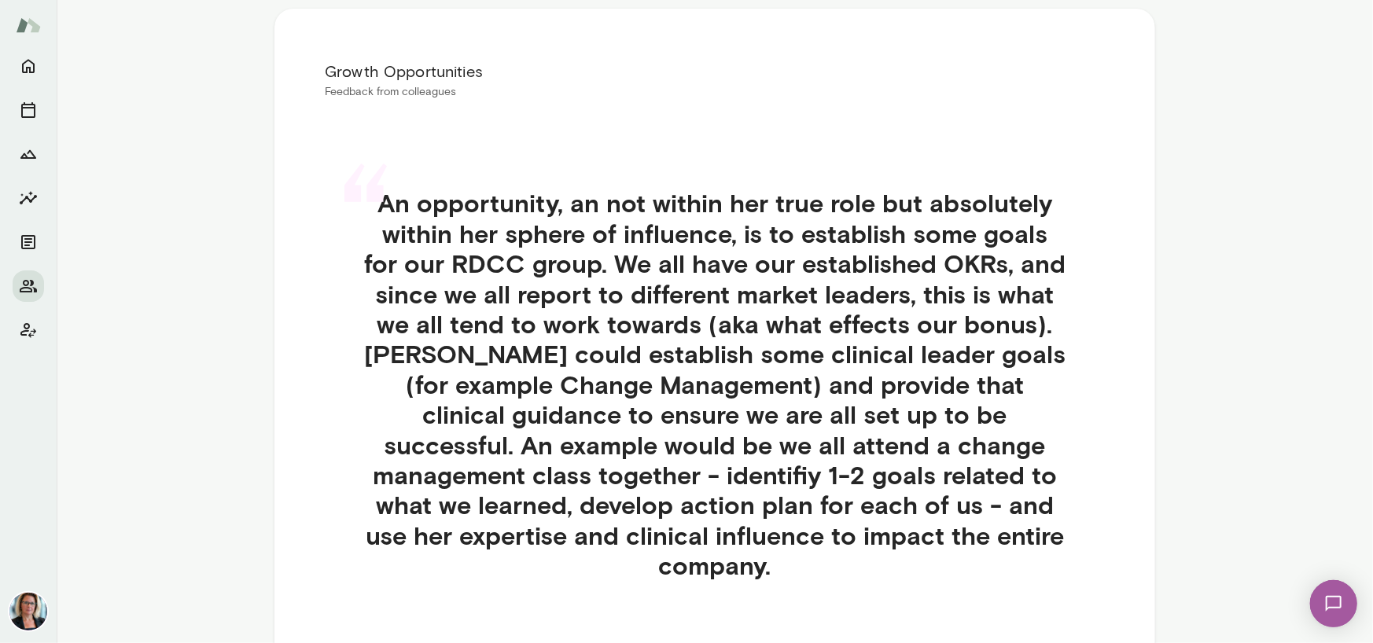
click at [1061, 490] on h4 "An opportunity, an not within her true role but absolutely within her sphere of…" at bounding box center [714, 384] width 705 height 392
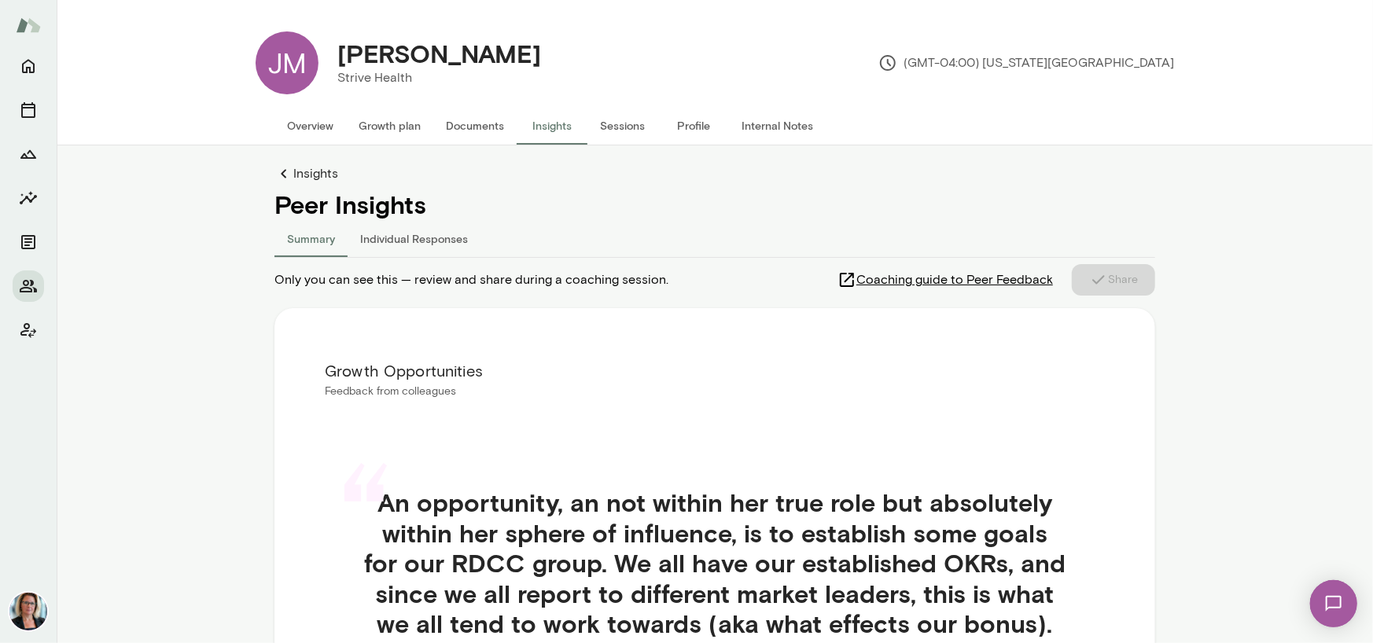
click at [407, 242] on button "Individual Responses" at bounding box center [414, 238] width 133 height 38
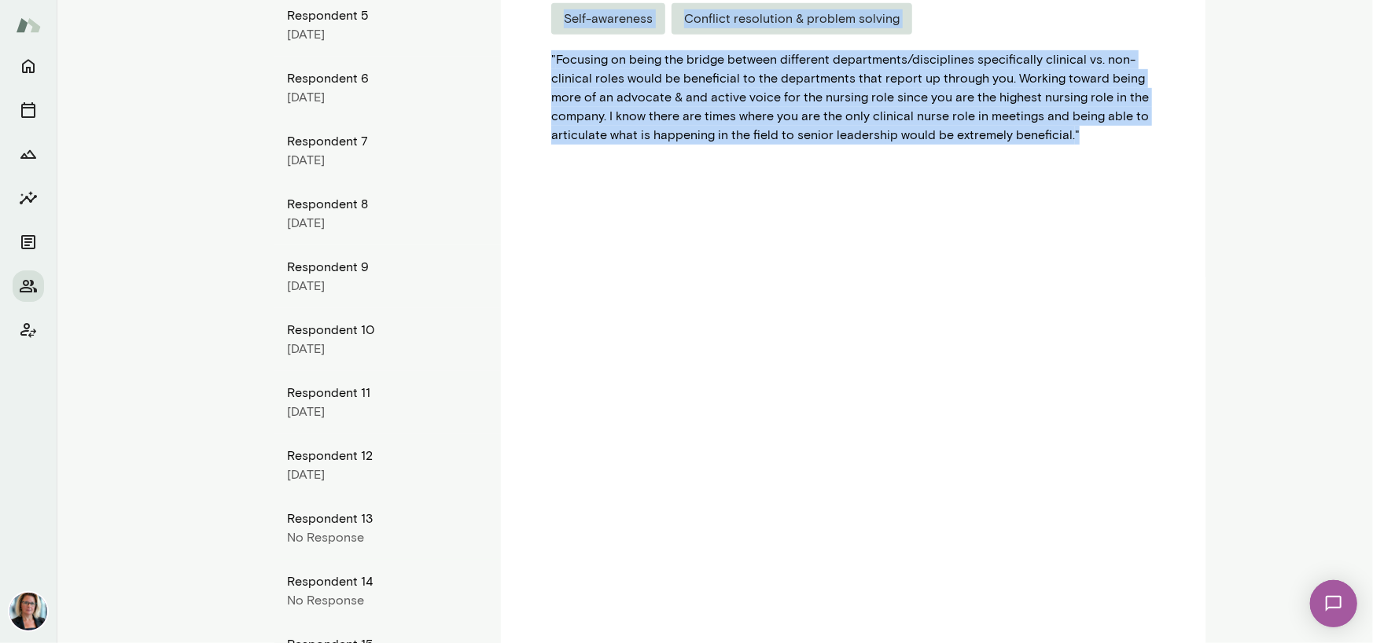
scroll to position [636, 0]
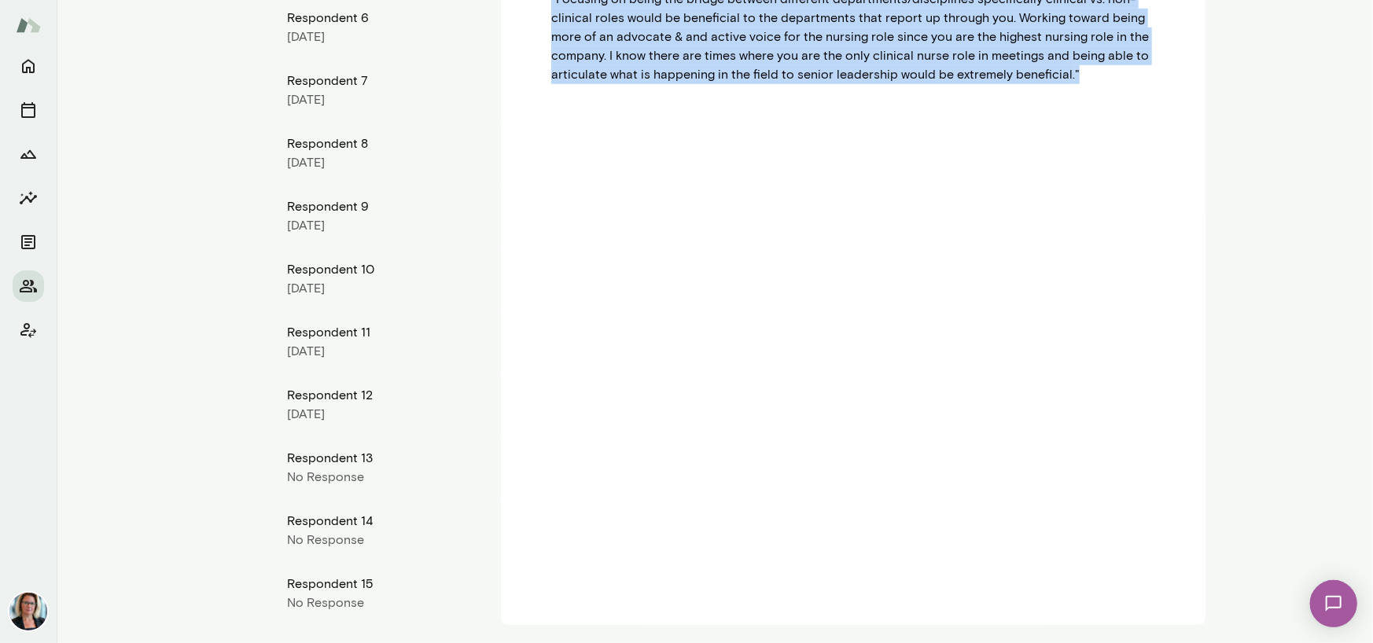
drag, startPoint x: 526, startPoint y: 296, endPoint x: 1239, endPoint y: 254, distance: 714.4
click at [1239, 254] on main "[PERSON_NAME] Strive Health (GMT-04:00) [US_STATE][GEOGRAPHIC_DATA] Overview Gr…" at bounding box center [715, 321] width 1316 height 643
copy div "Strengths Areas selected by your colleagues (asked to choose at least 2 areas) …"
click at [598, 137] on div "Strengths Areas selected by your colleagues (asked to choose at least 2 areas) …" at bounding box center [853, 123] width 705 height 1003
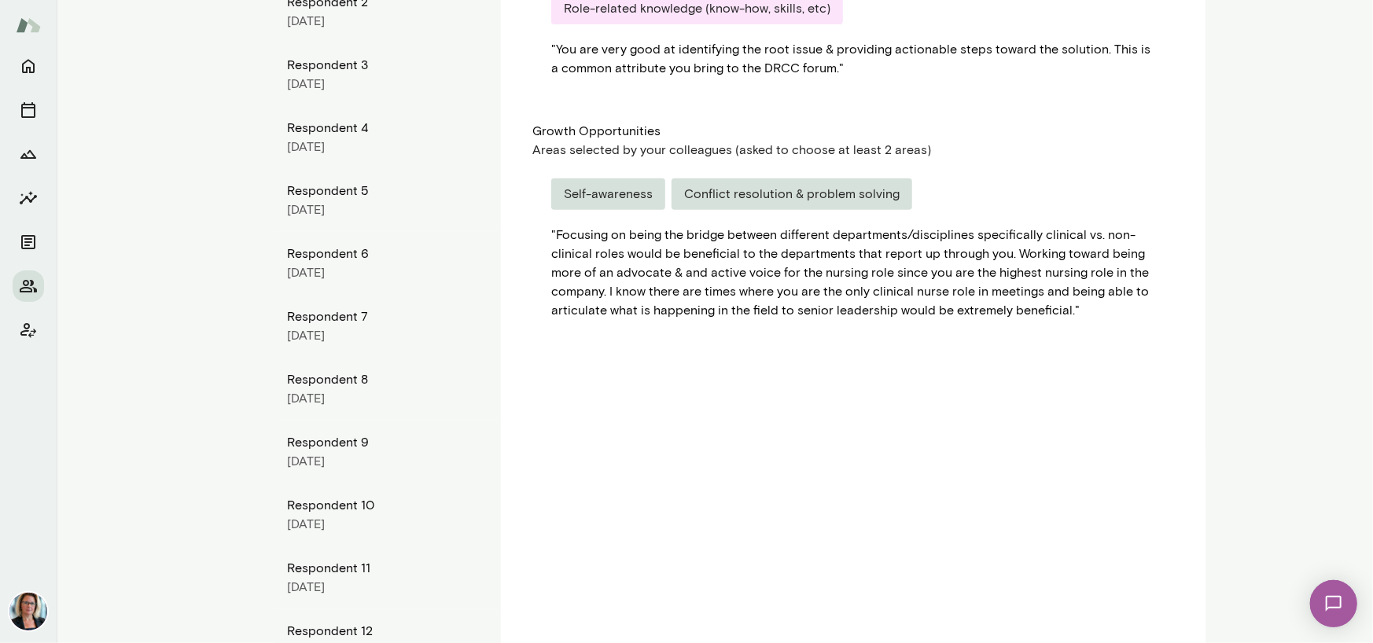
scroll to position [164, 0]
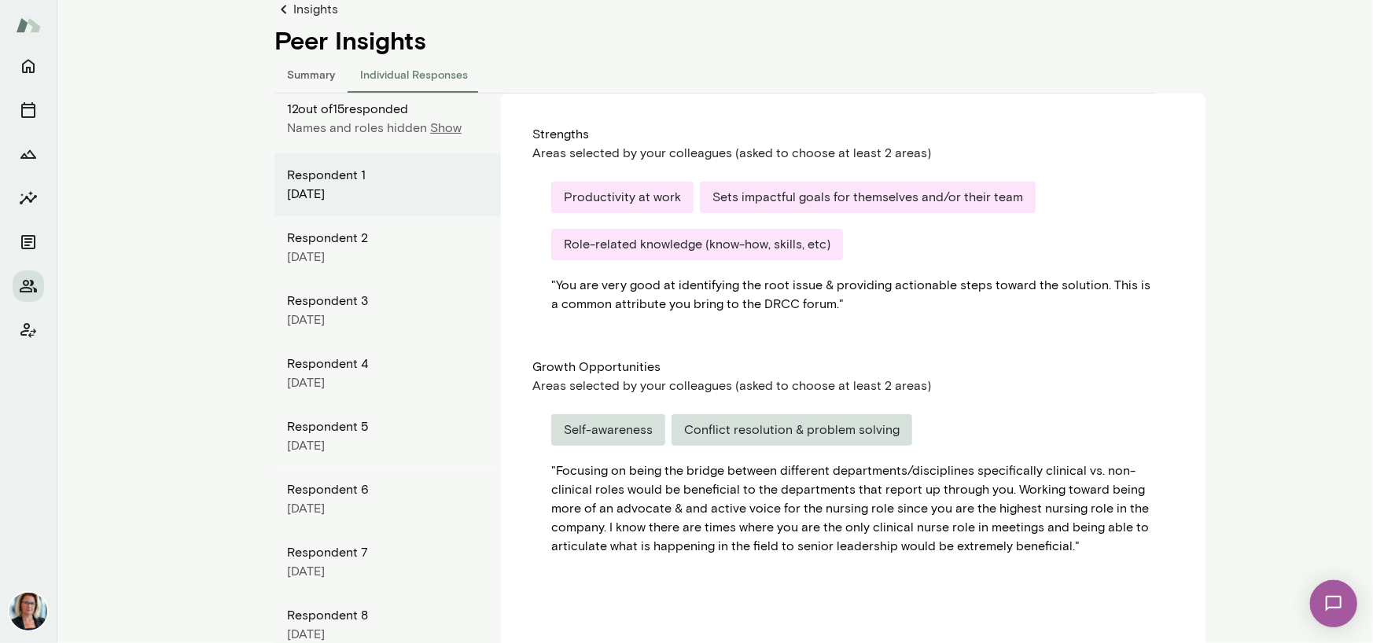
click at [322, 237] on div "Respondent 2" at bounding box center [387, 238] width 201 height 19
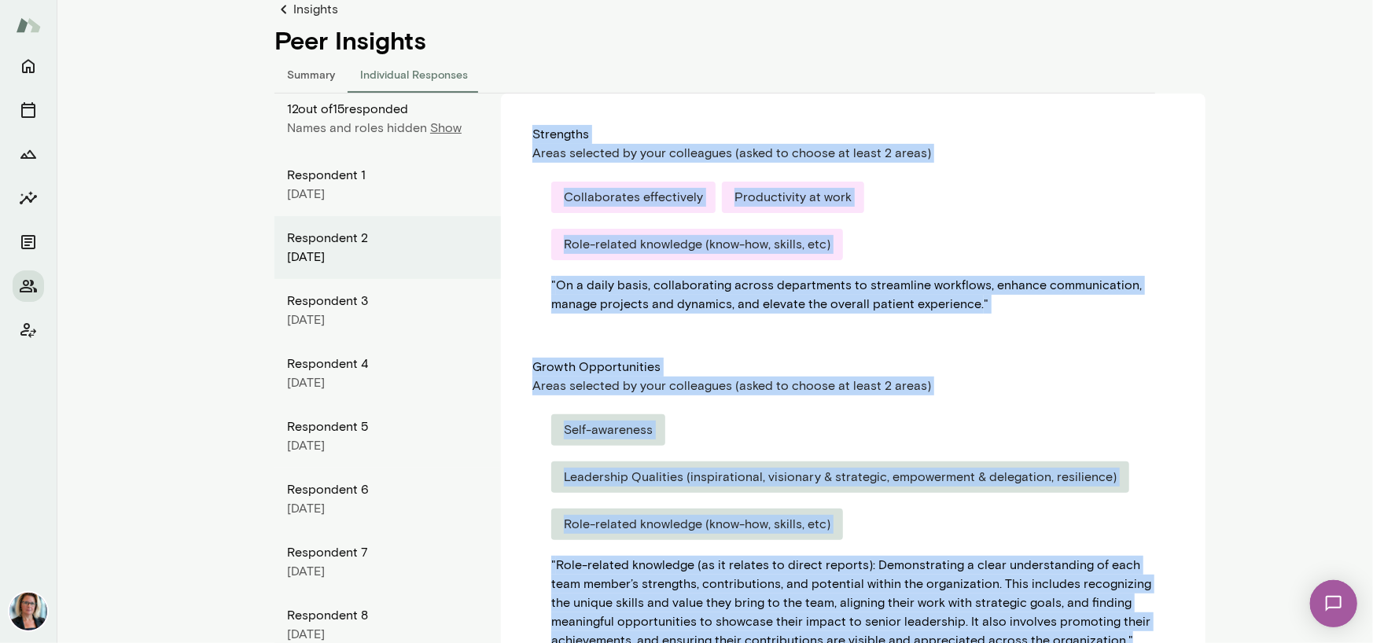
drag, startPoint x: 528, startPoint y: 134, endPoint x: 1134, endPoint y: 597, distance: 762.9
click at [1134, 597] on div "Strengths Areas selected by your colleagues (asked to choose at least 2 areas) …" at bounding box center [853, 595] width 705 height 1003
copy div "Loremipsu Dolor sitametc ad elit seddoeiusm (tempo in utlabo et dolor 4 magna) …"
click at [329, 316] on div "[DATE]" at bounding box center [387, 320] width 201 height 19
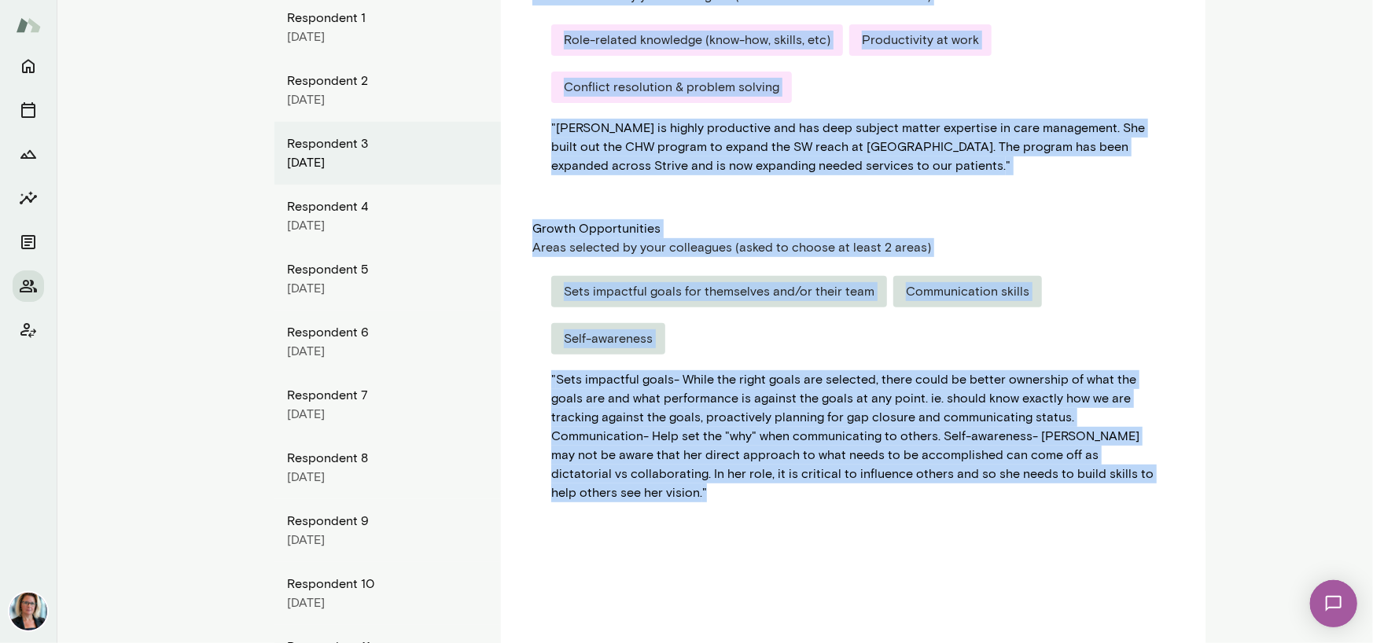
scroll to position [353, 0]
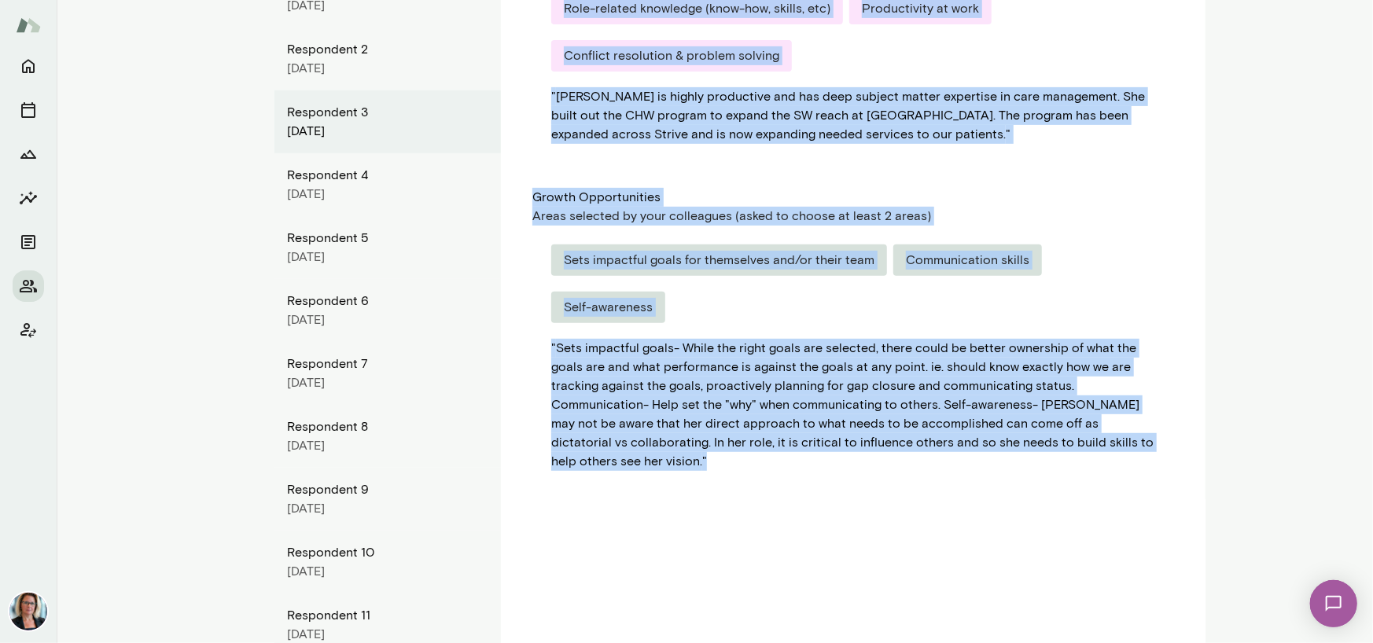
drag, startPoint x: 526, startPoint y: 132, endPoint x: 757, endPoint y: 505, distance: 438.6
click at [757, 505] on div "Strengths Areas selected by your colleagues (asked to choose at least 2 areas) …" at bounding box center [853, 406] width 705 height 1003
copy div "Strengths Areas selected by your colleagues (asked to choose at least 2 areas) …"
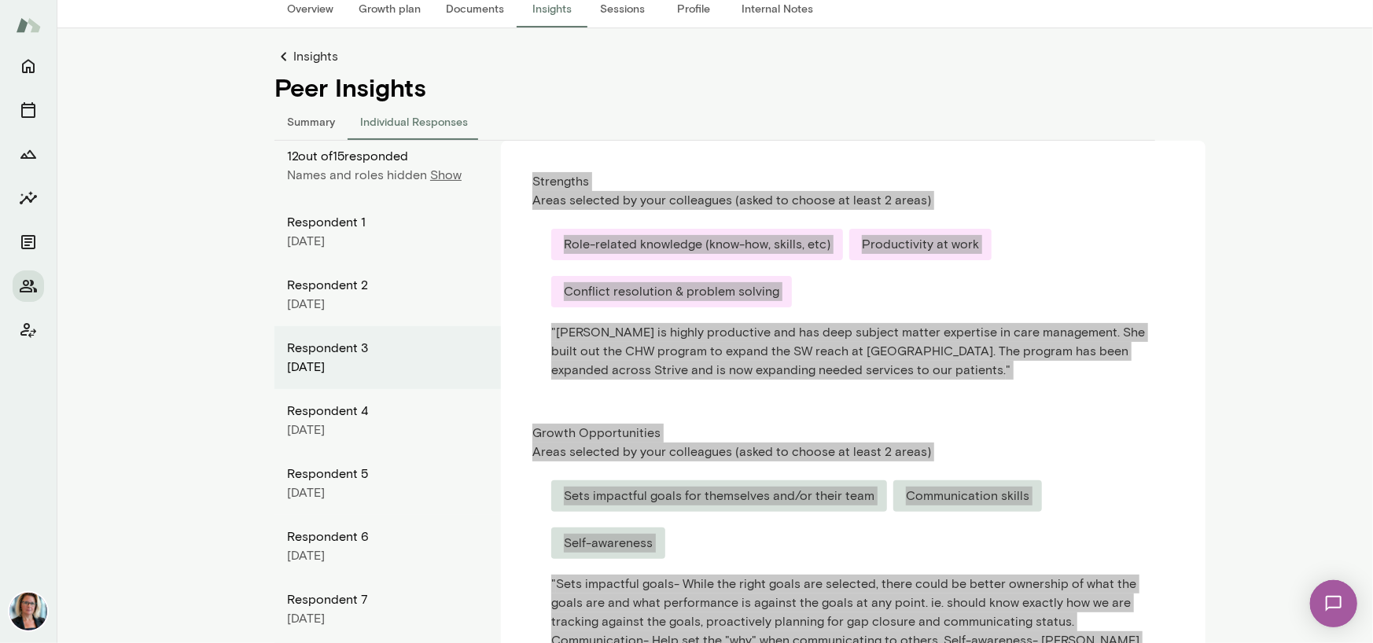
scroll to position [196, 0]
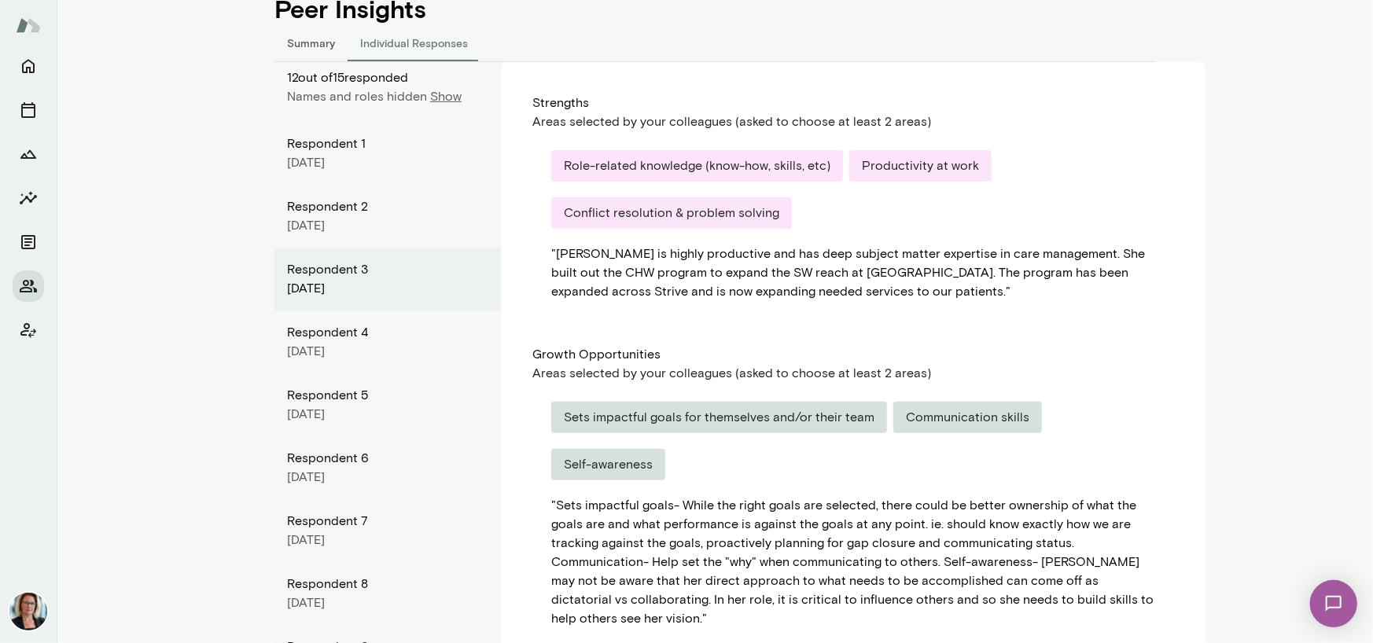
click at [311, 333] on div "Respondent 4" at bounding box center [387, 332] width 201 height 19
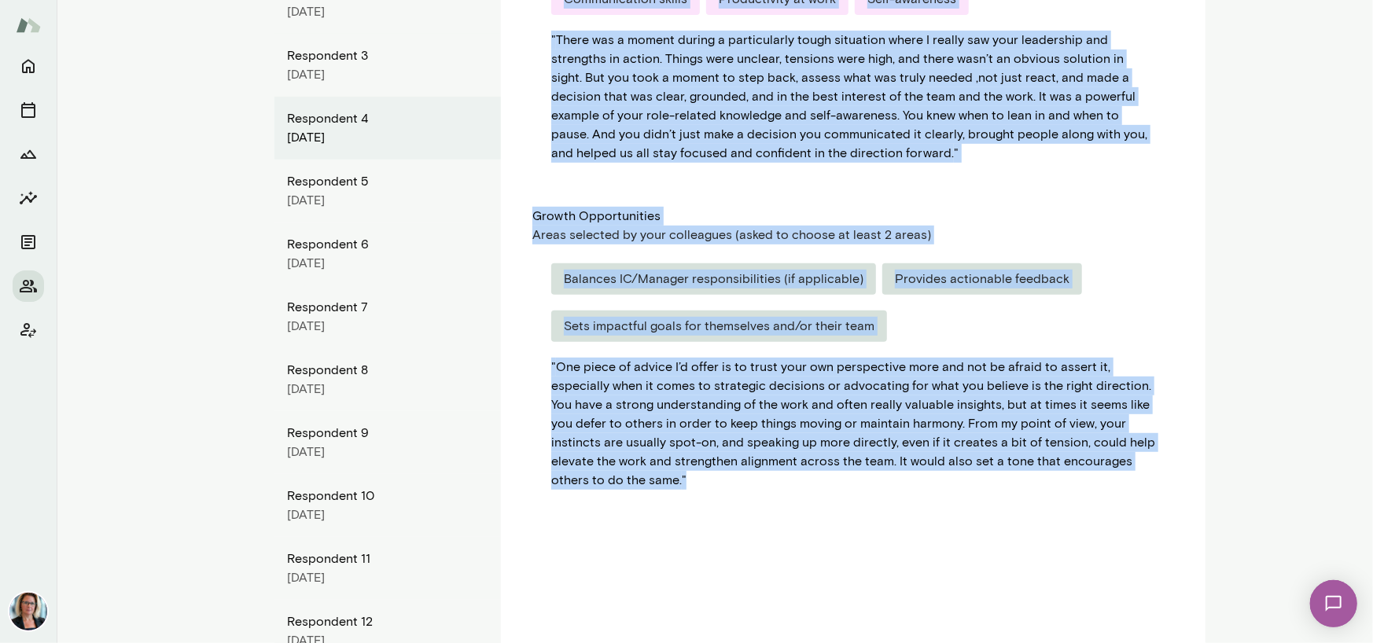
scroll to position [631, 0]
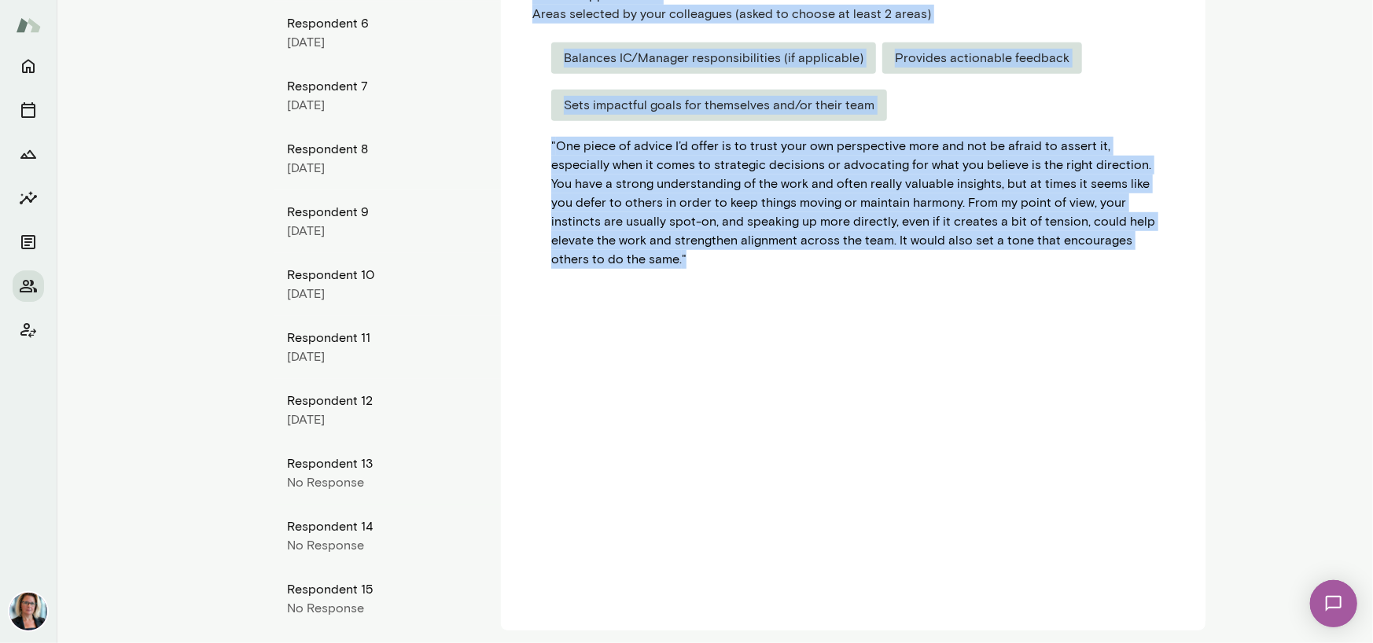
drag, startPoint x: 525, startPoint y: 101, endPoint x: 702, endPoint y: 304, distance: 269.2
click at [702, 304] on div "Strengths Areas selected by your colleagues (asked to choose at least 2 areas) …" at bounding box center [853, 128] width 705 height 1003
copy div "Loremipsu Dolor sitametc ad elit seddoeiusm (tempo in utlabo et dolor 5 magna) …"
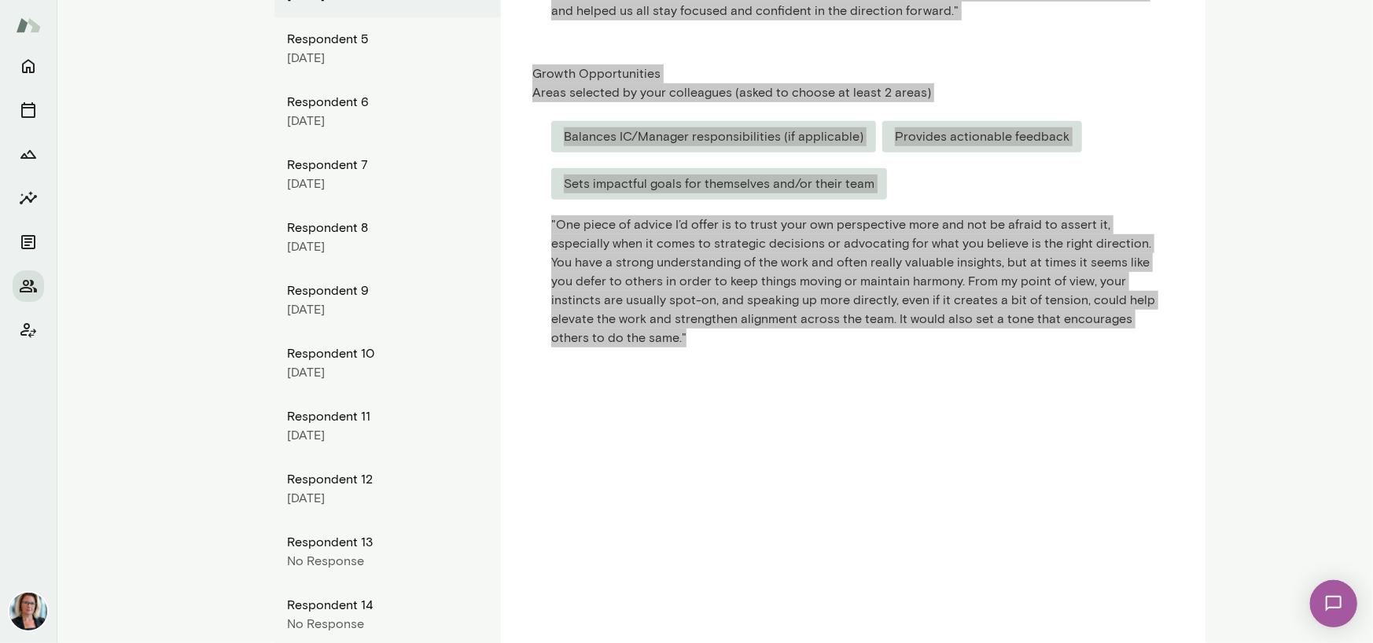
scroll to position [473, 0]
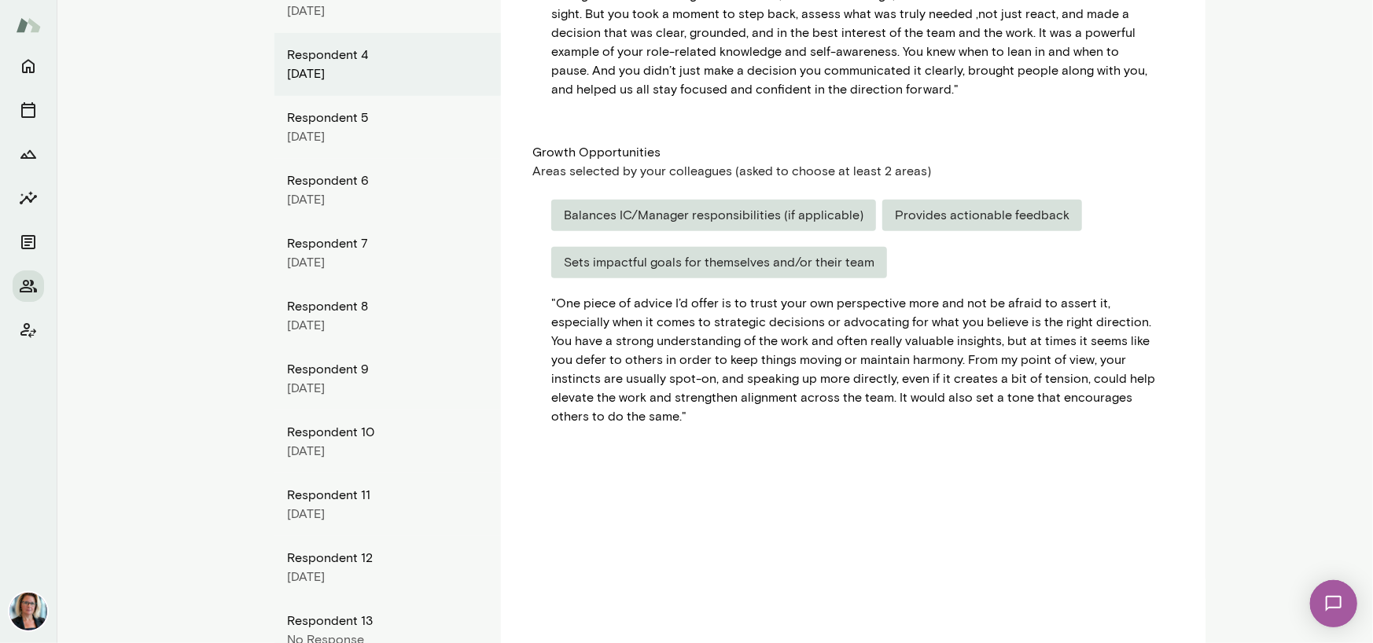
click at [322, 133] on div "[DATE]" at bounding box center [387, 136] width 201 height 19
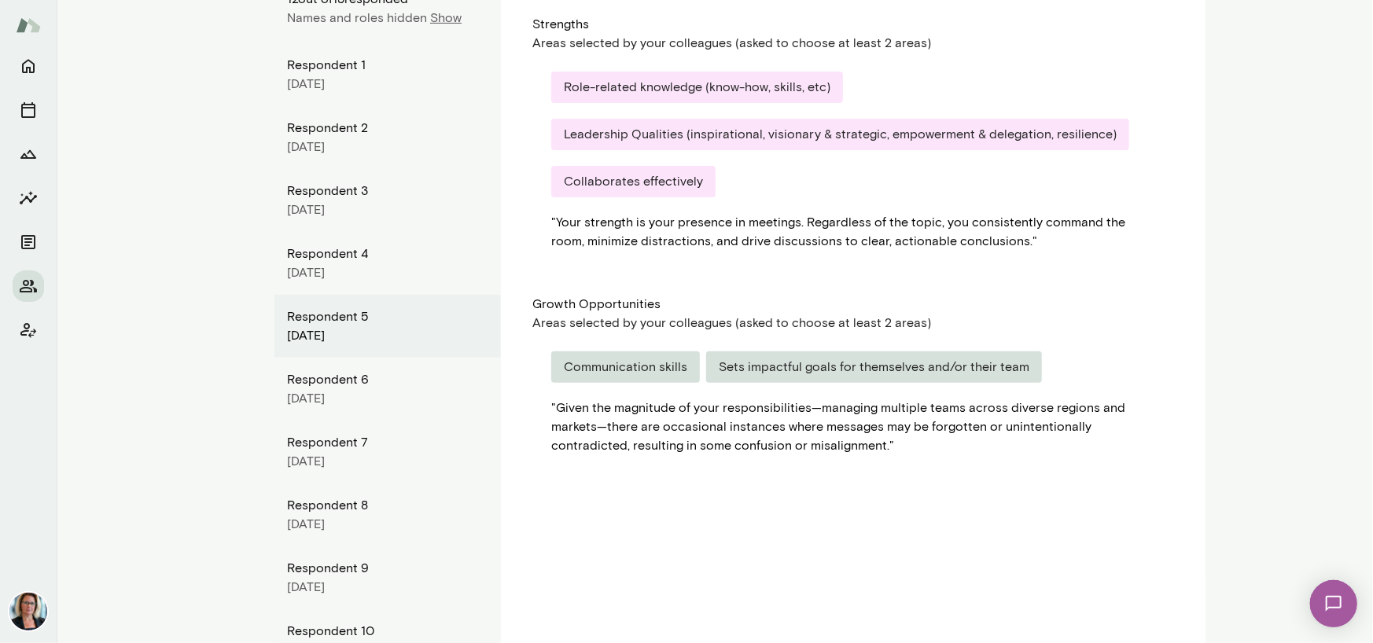
scroll to position [237, 0]
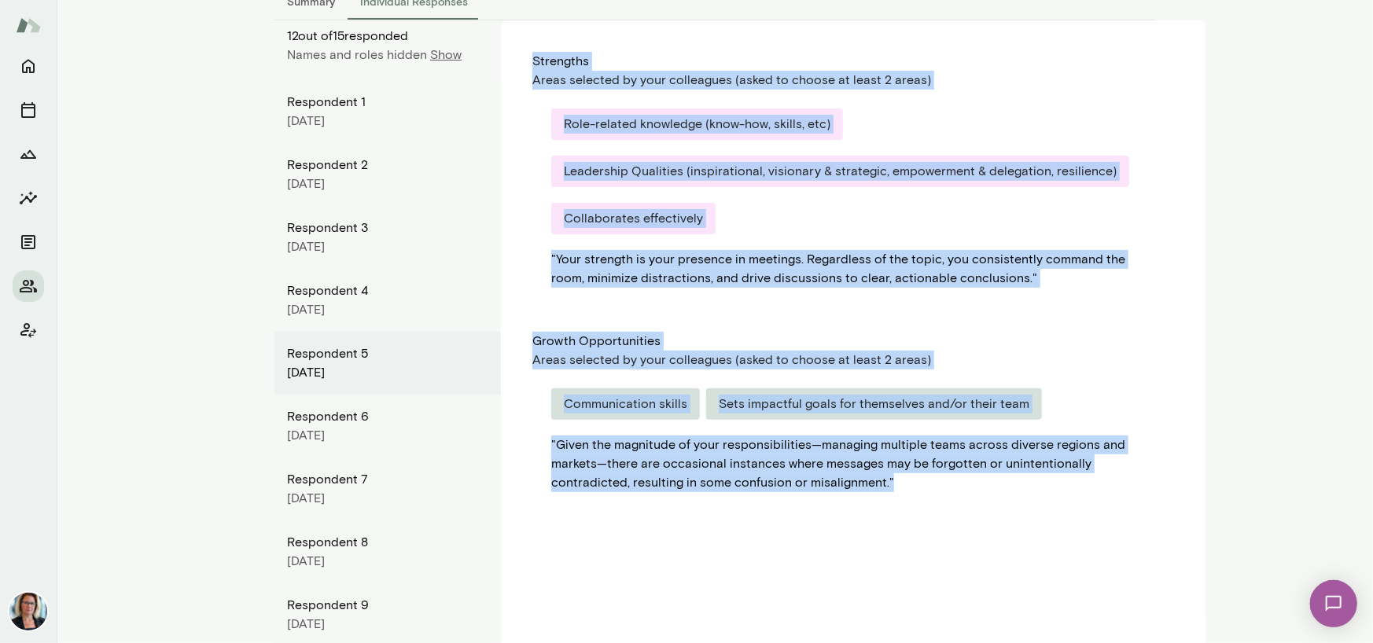
drag, startPoint x: 528, startPoint y: 57, endPoint x: 916, endPoint y: 480, distance: 574.3
click at [916, 480] on div "Strengths Areas selected by your colleagues (asked to choose at least 2 areas) …" at bounding box center [853, 521] width 705 height 1003
copy div "Strengths Areas selected by your colleagues (asked to choose at least 2 areas) …"
